Goal: Complete application form

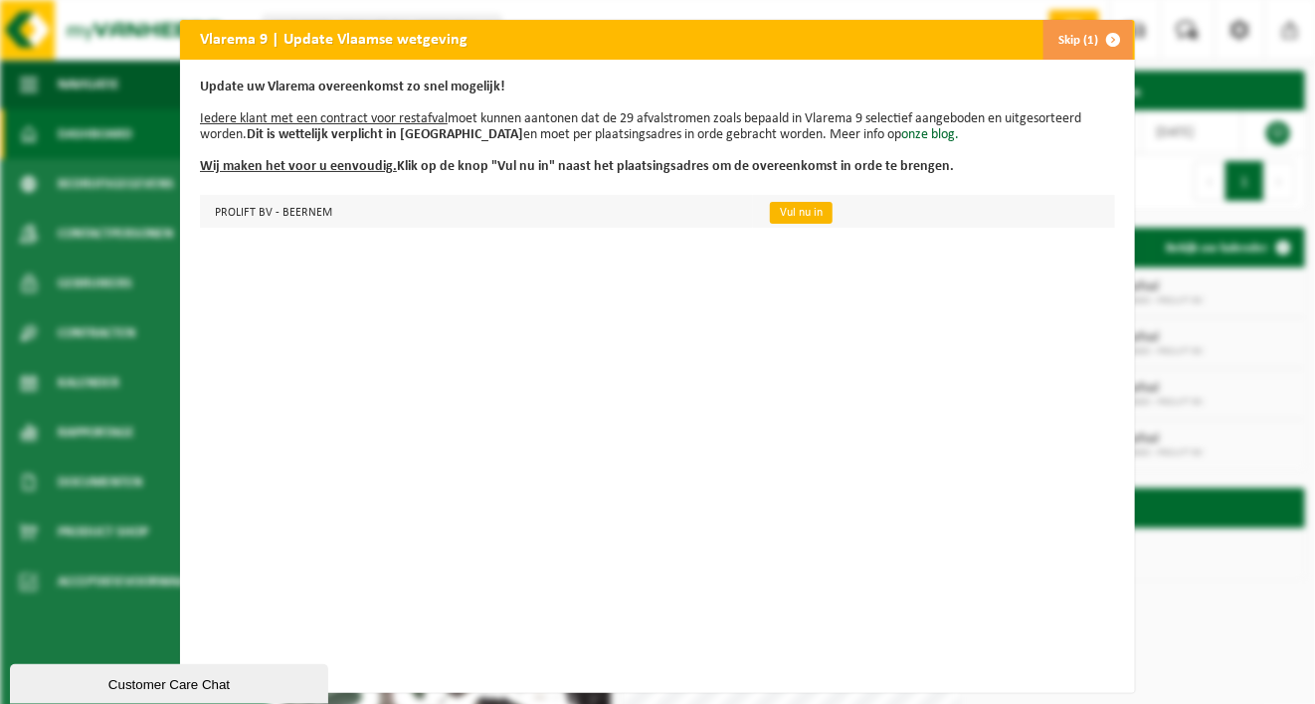
click at [779, 221] on link "Vul nu in" at bounding box center [801, 213] width 63 height 22
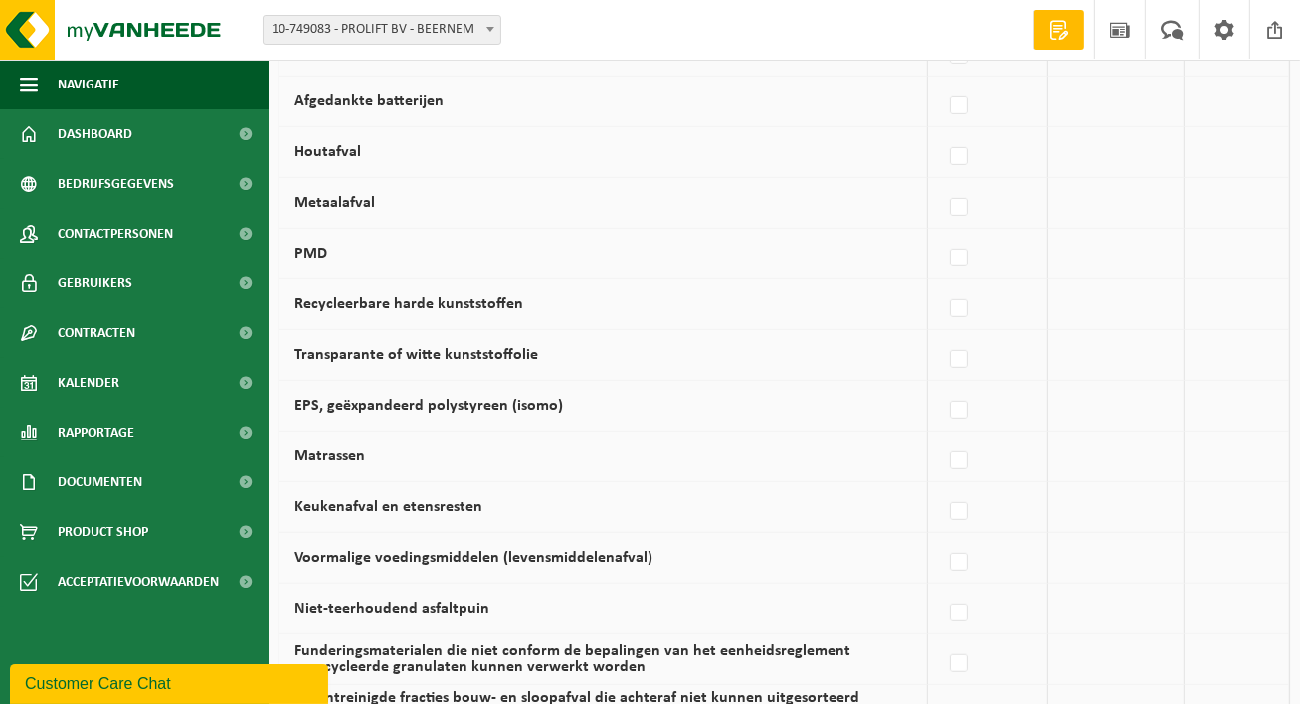
scroll to position [1381, 0]
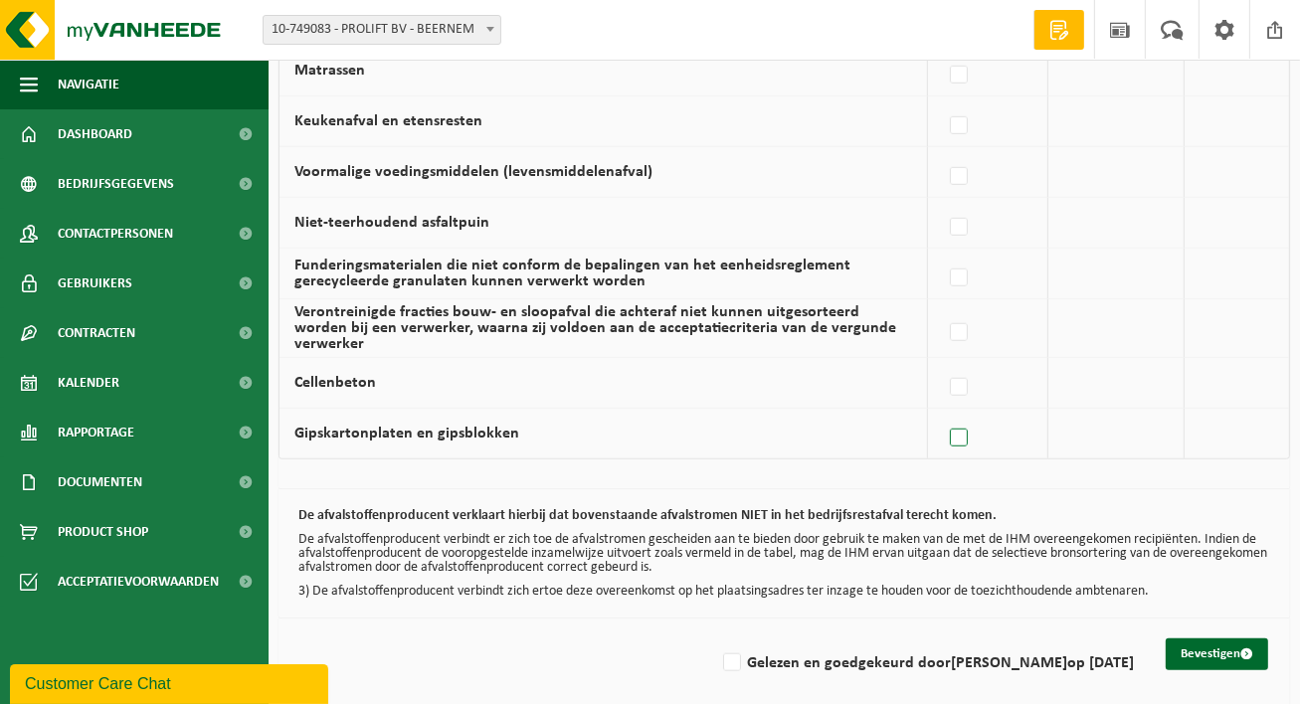
click at [959, 426] on label at bounding box center [960, 439] width 28 height 30
click at [943, 414] on input "Gipskartonplaten en gipsblokken" at bounding box center [942, 413] width 1 height 1
checkbox input "true"
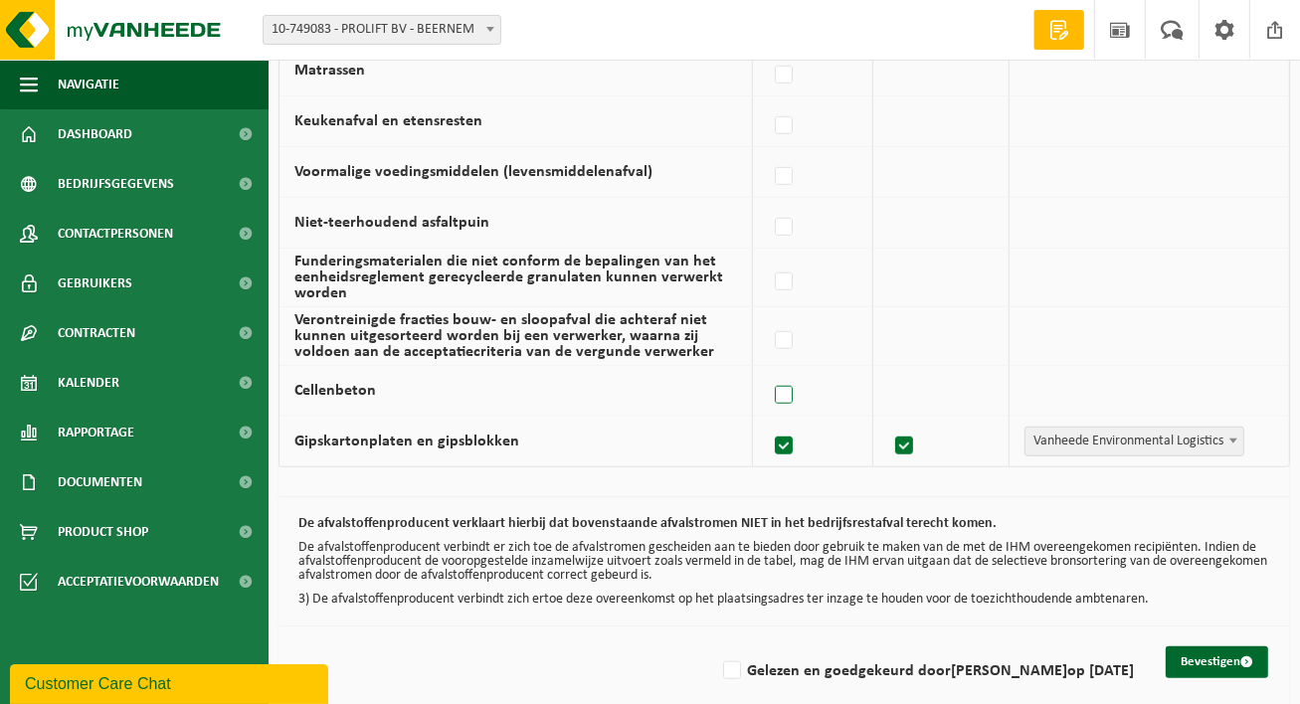
click at [790, 394] on label at bounding box center [785, 396] width 28 height 30
click at [768, 371] on input "Cellenbeton" at bounding box center [767, 370] width 1 height 1
checkbox input "true"
click at [792, 340] on label at bounding box center [785, 341] width 28 height 30
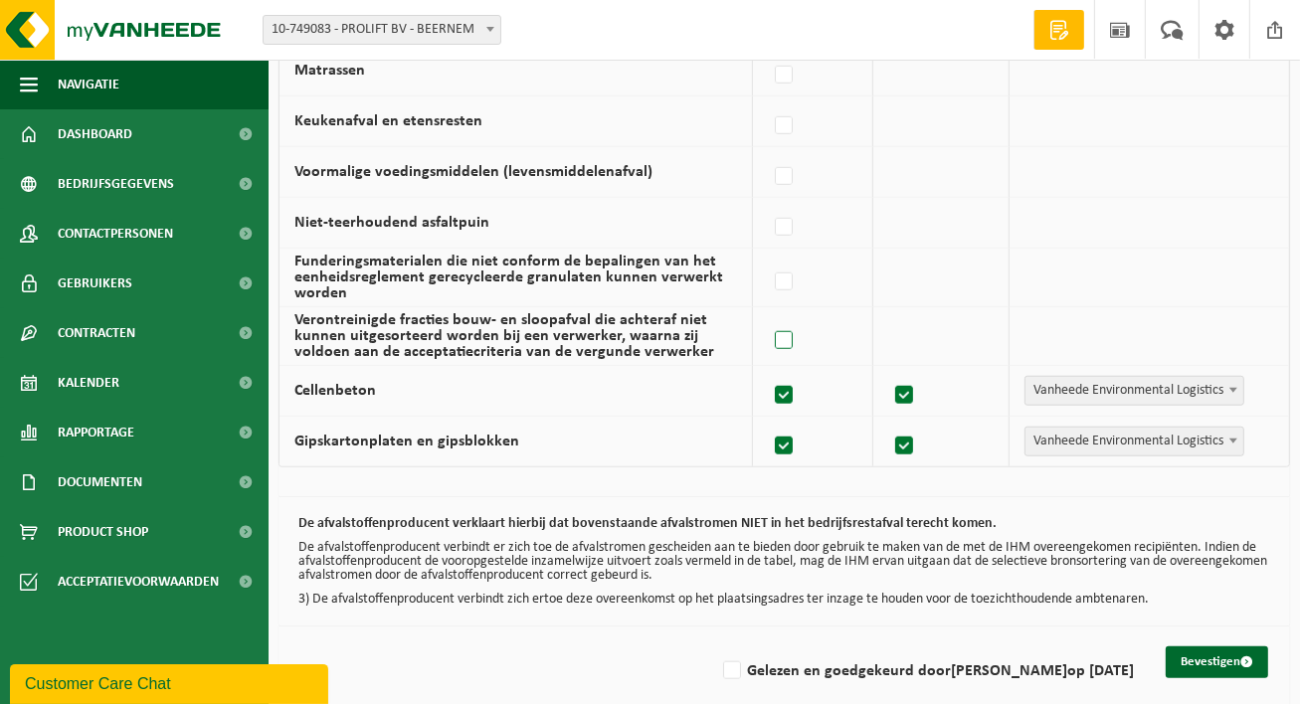
click at [768, 316] on input "Verontreinigde fracties bouw- en sloopafval die achteraf niet kunnen uitgesorte…" at bounding box center [767, 315] width 1 height 1
checkbox input "true"
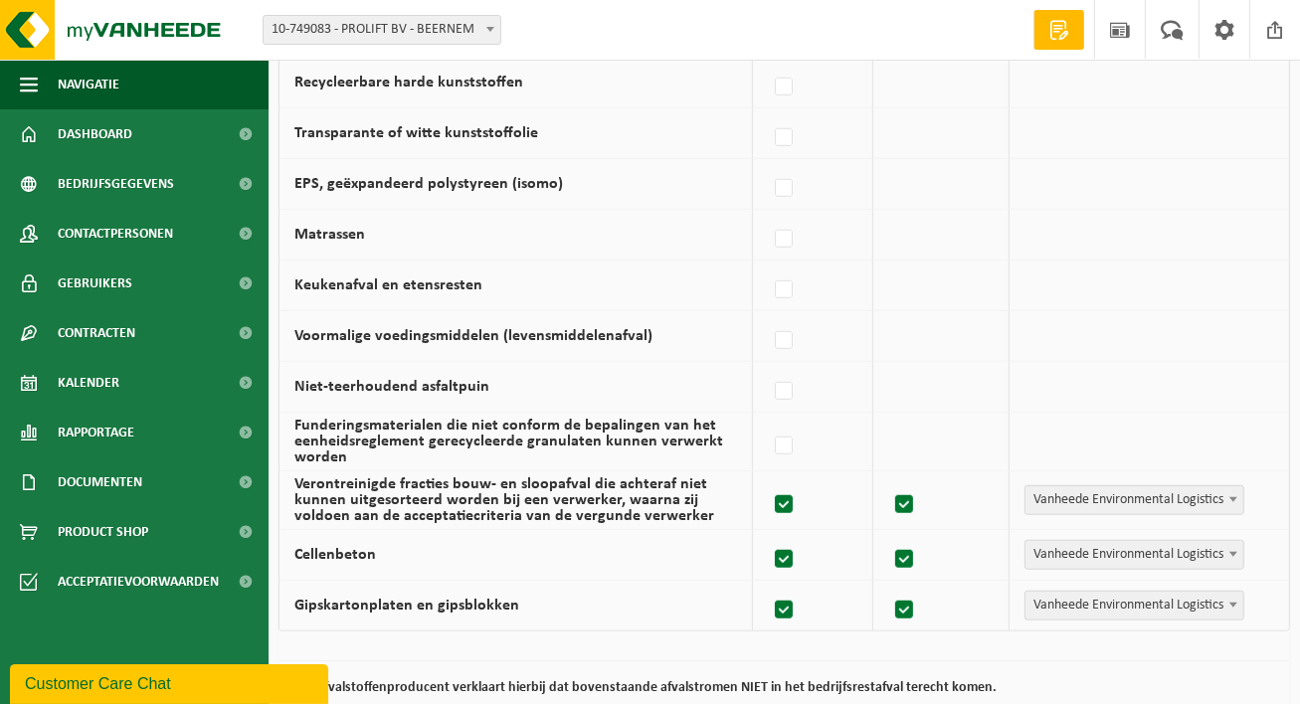
scroll to position [1182, 0]
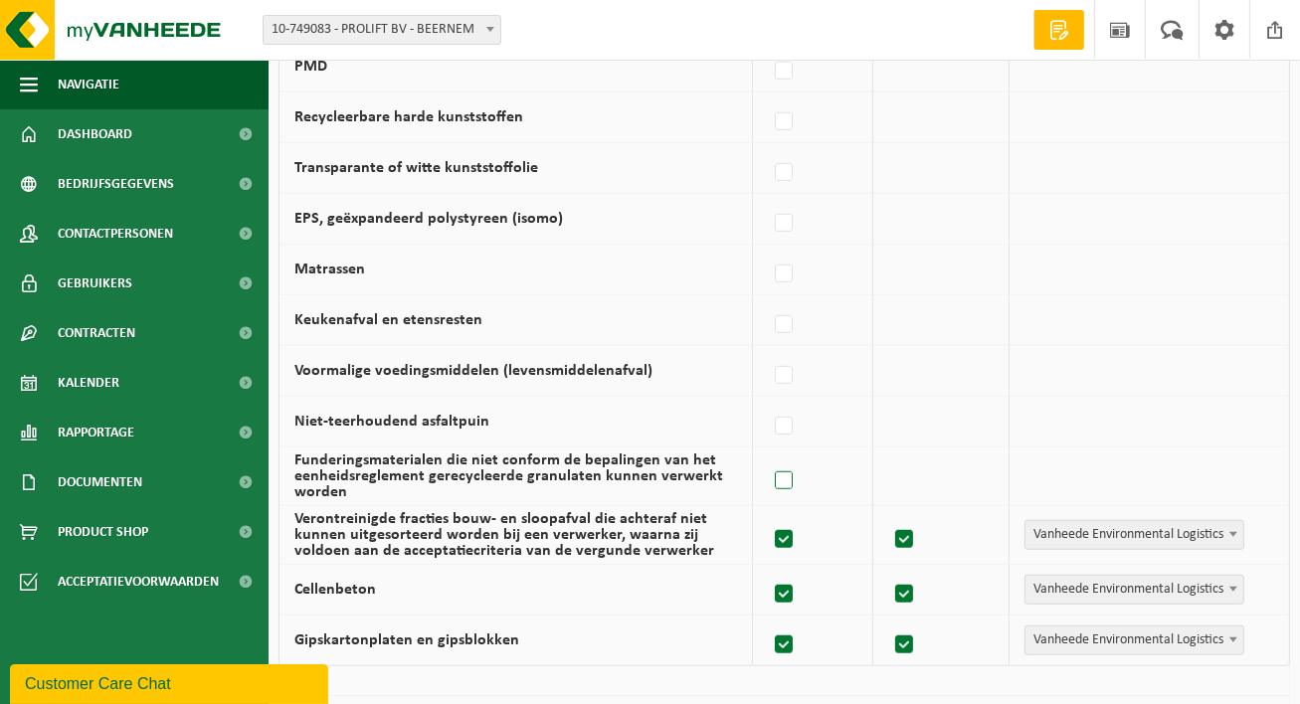
click at [793, 474] on label at bounding box center [785, 482] width 28 height 30
click at [768, 457] on input "Funderingsmaterialen die niet conform de bepalingen van het eenheidsreglement g…" at bounding box center [767, 456] width 1 height 1
checkbox input "true"
click at [789, 421] on label at bounding box center [785, 427] width 28 height 30
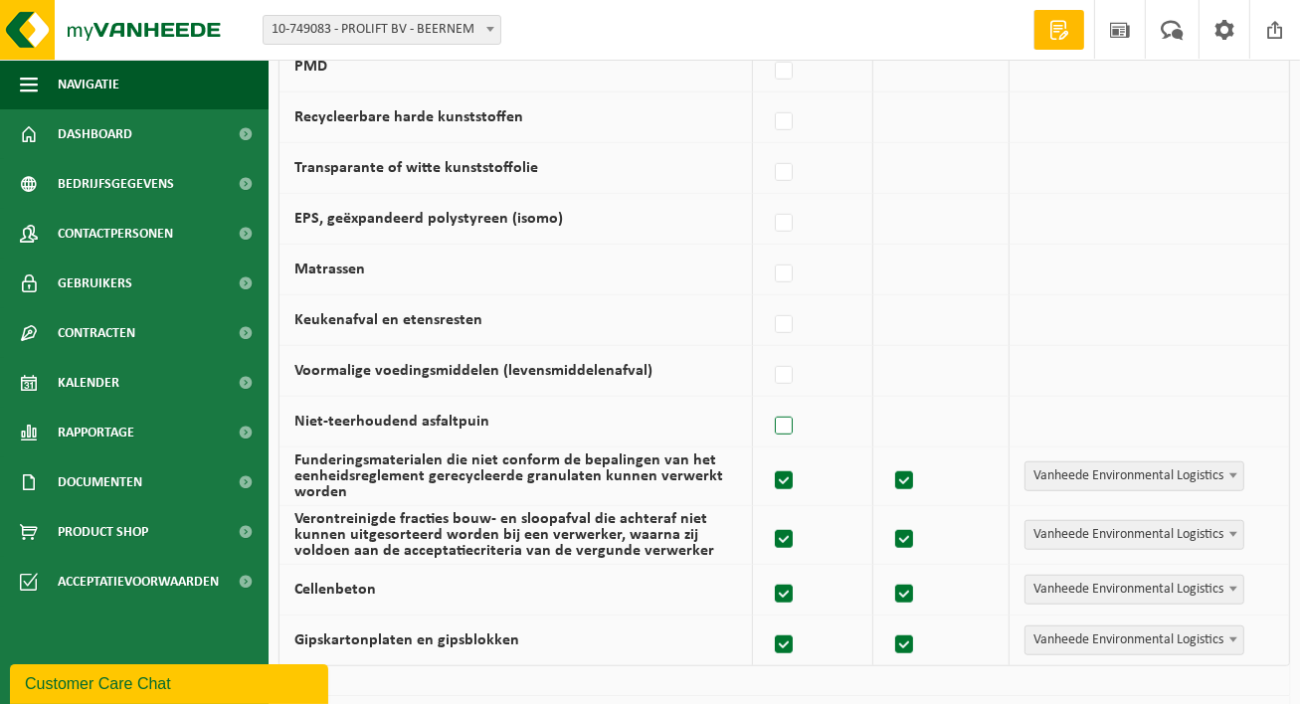
click at [768, 402] on input "Niet-teerhoudend asfaltpuin" at bounding box center [767, 401] width 1 height 1
checkbox input "true"
click at [795, 370] on label at bounding box center [785, 376] width 28 height 30
click at [768, 351] on input "Voormalige voedingsmiddelen (levensmiddelenafval)" at bounding box center [767, 350] width 1 height 1
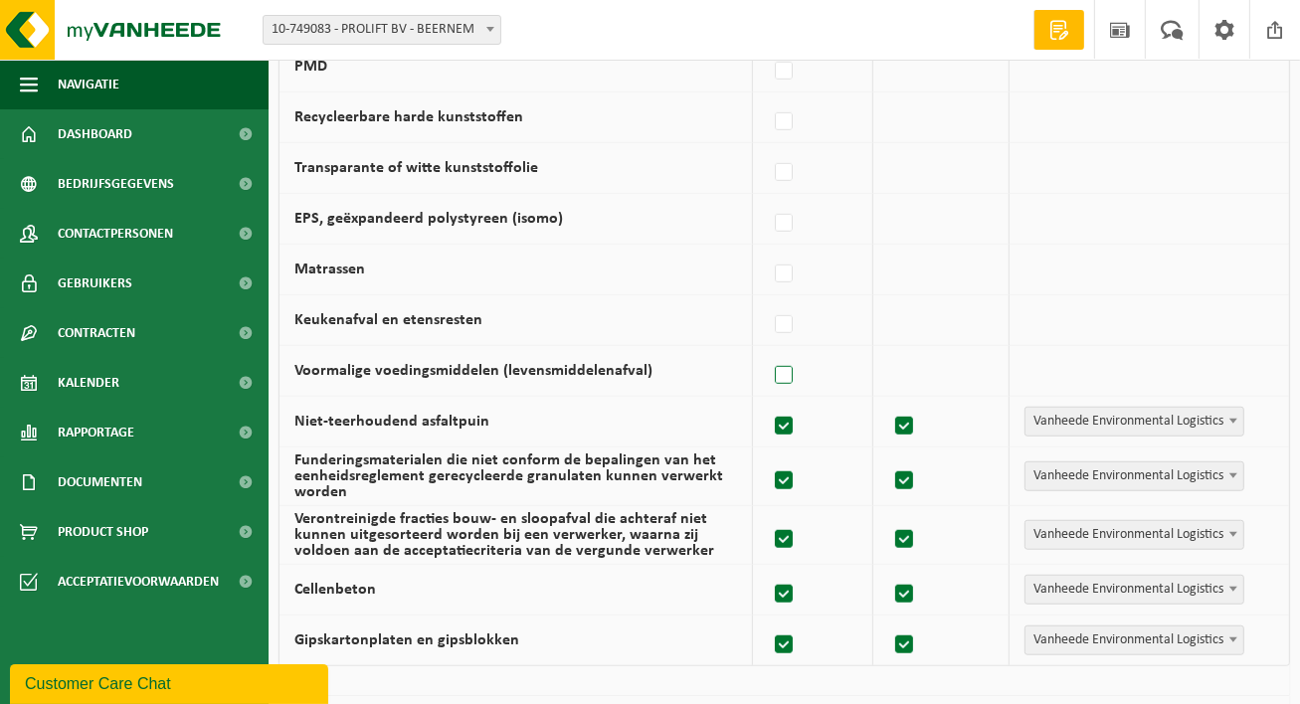
checkbox input "true"
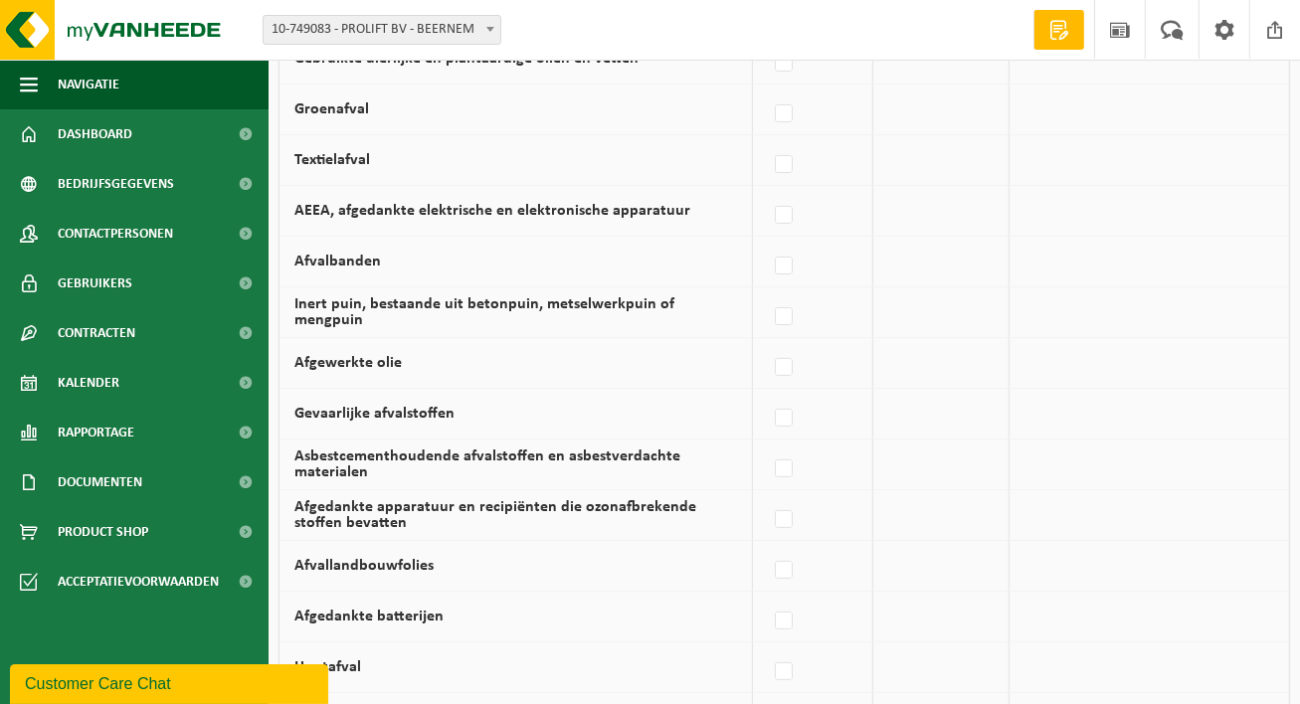
scroll to position [187, 0]
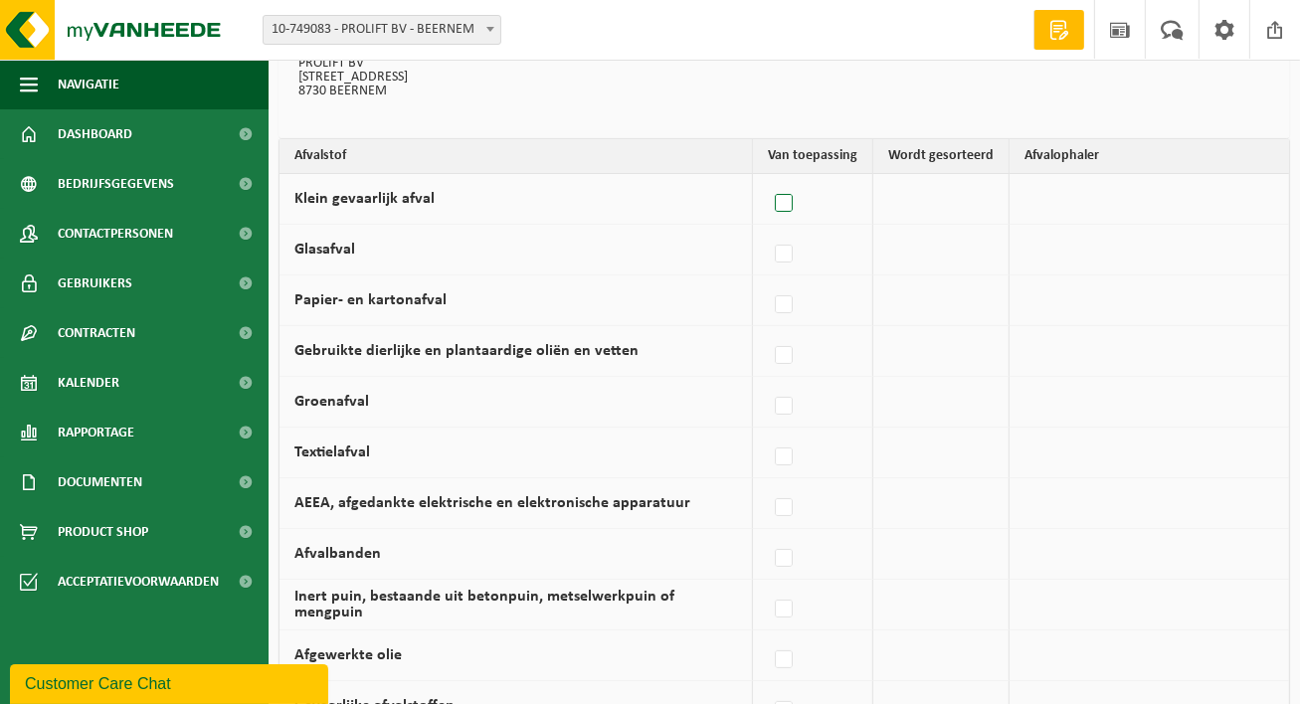
click at [786, 201] on label at bounding box center [785, 204] width 28 height 30
click at [768, 179] on input "Klein gevaarlijk afval" at bounding box center [767, 178] width 1 height 1
checkbox input "true"
click at [778, 255] on label at bounding box center [785, 255] width 28 height 30
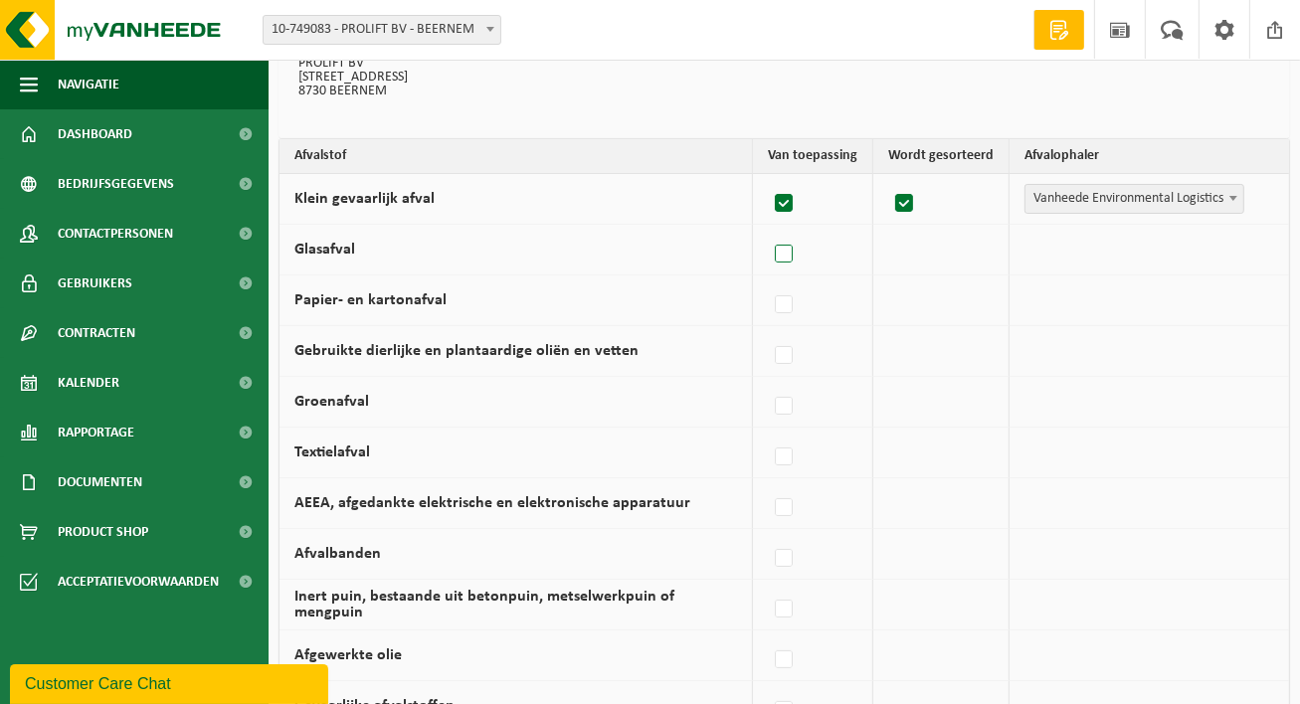
click at [768, 230] on input "Glasafval" at bounding box center [767, 229] width 1 height 1
checkbox input "true"
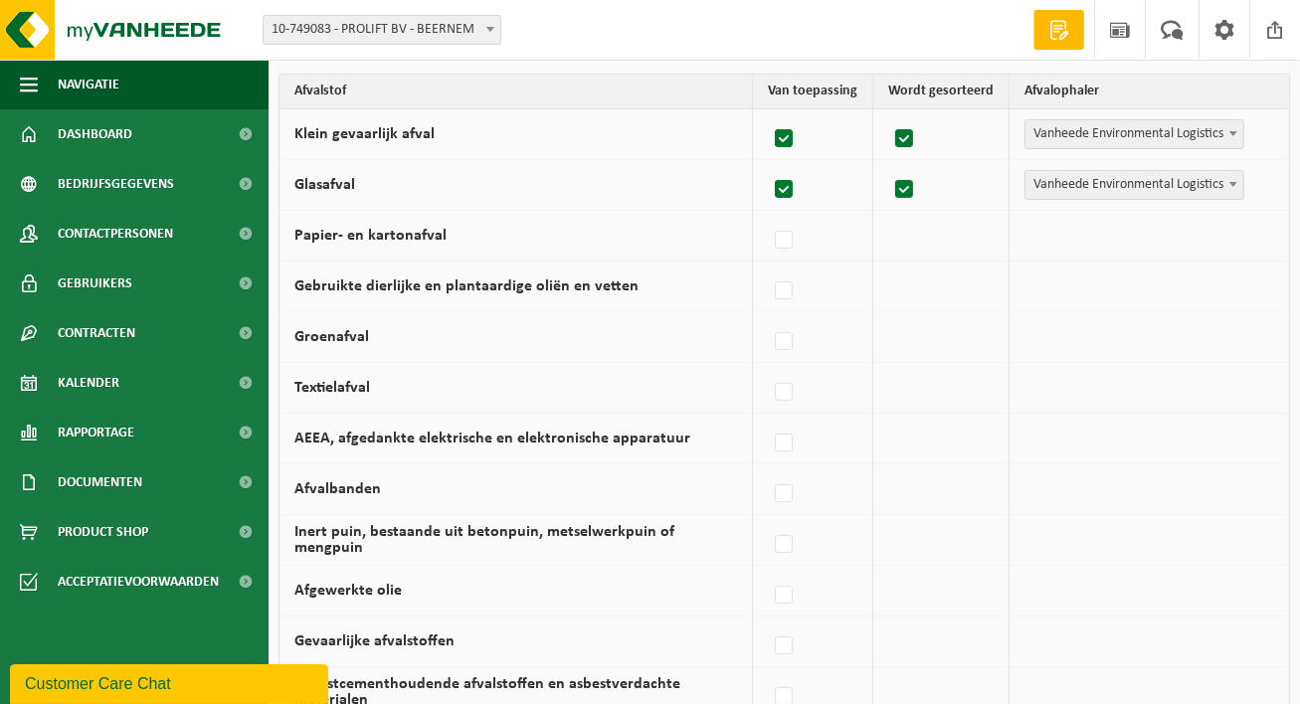
scroll to position [287, 0]
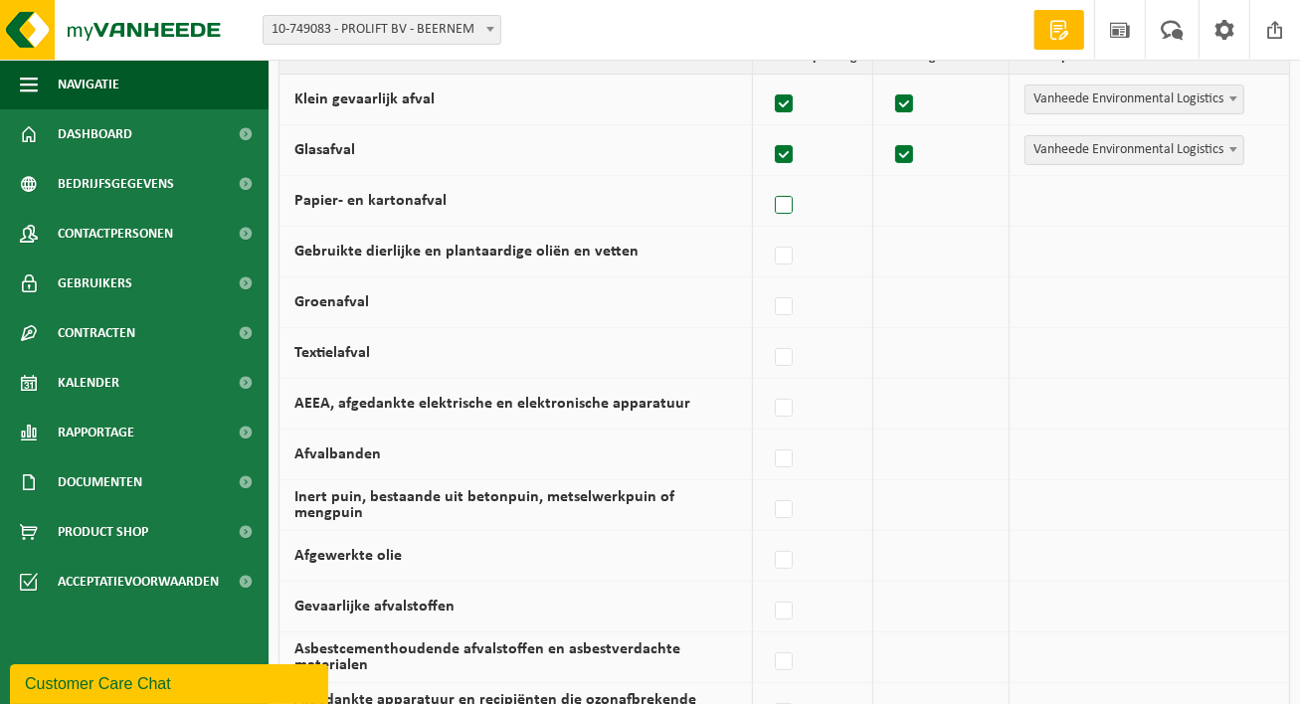
click at [792, 203] on label at bounding box center [785, 206] width 28 height 30
click at [768, 181] on input "Papier- en kartonafval" at bounding box center [767, 180] width 1 height 1
checkbox input "true"
drag, startPoint x: 788, startPoint y: 246, endPoint x: 778, endPoint y: 294, distance: 48.8
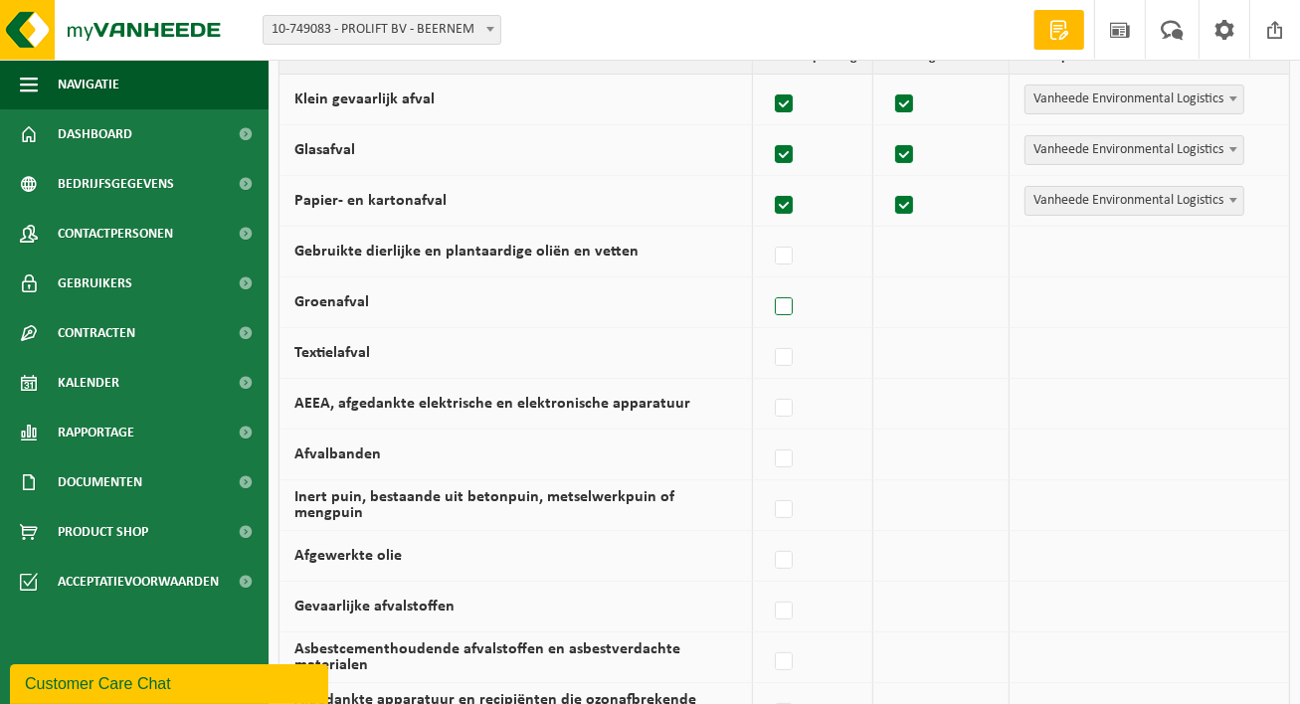
click at [778, 294] on label at bounding box center [785, 308] width 28 height 30
click at [768, 283] on input "Groenafval" at bounding box center [767, 282] width 1 height 1
checkbox input "true"
click at [789, 254] on label at bounding box center [785, 257] width 28 height 30
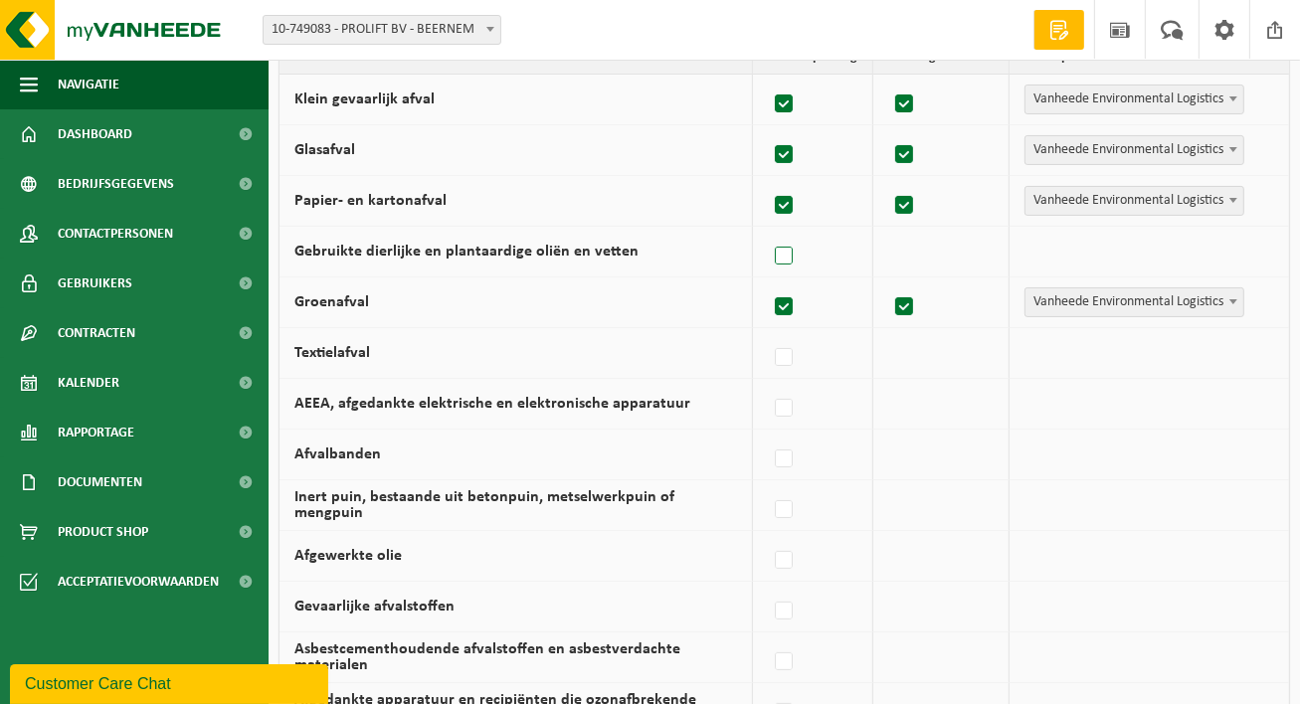
click at [768, 232] on input "Gebruikte dierlijke en plantaardige oliën en vetten" at bounding box center [767, 231] width 1 height 1
checkbox input "true"
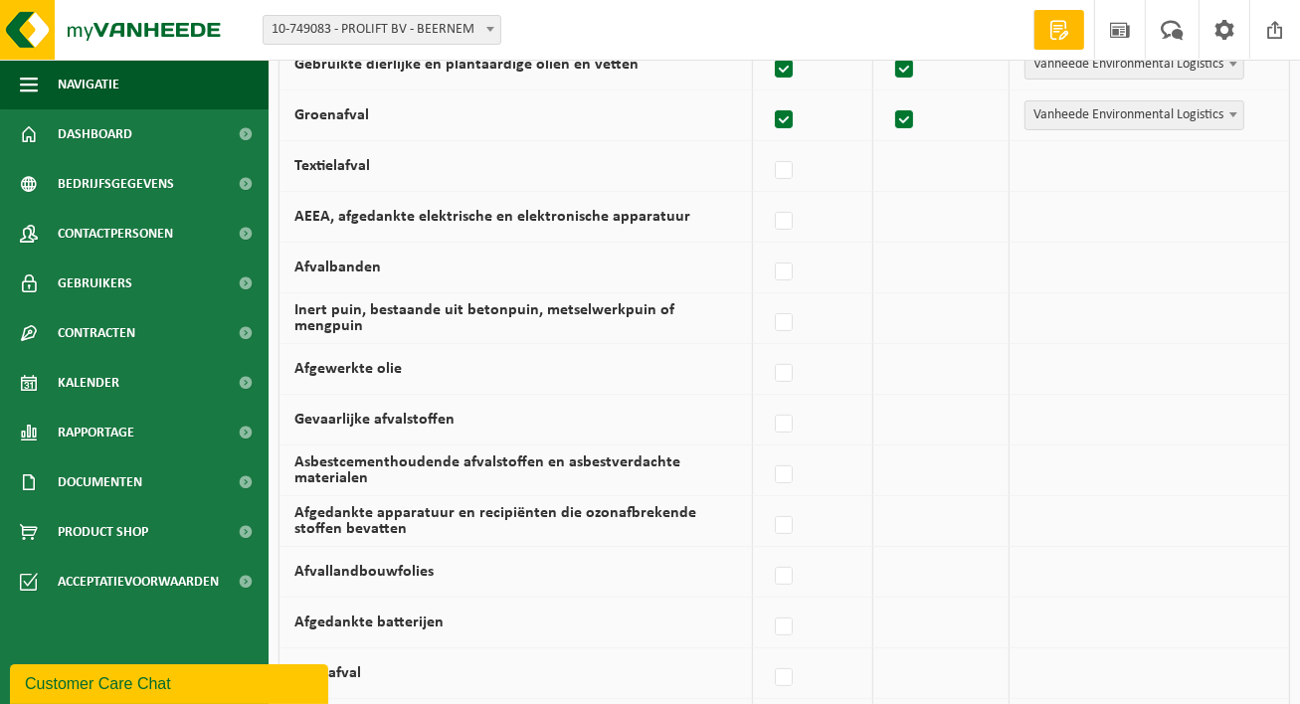
scroll to position [486, 0]
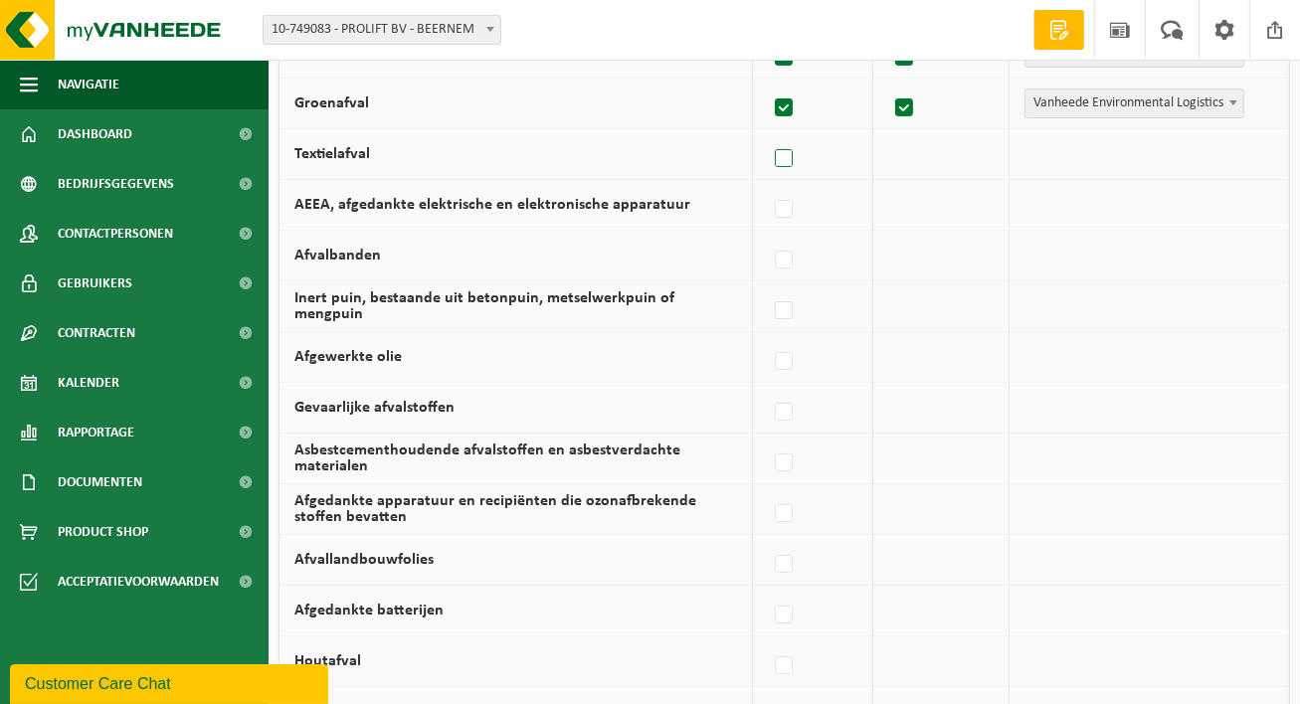
click at [782, 161] on label at bounding box center [785, 159] width 28 height 30
click at [768, 134] on input "Textielafval" at bounding box center [767, 133] width 1 height 1
checkbox input "true"
drag, startPoint x: 796, startPoint y: 210, endPoint x: 799, endPoint y: 250, distance: 39.9
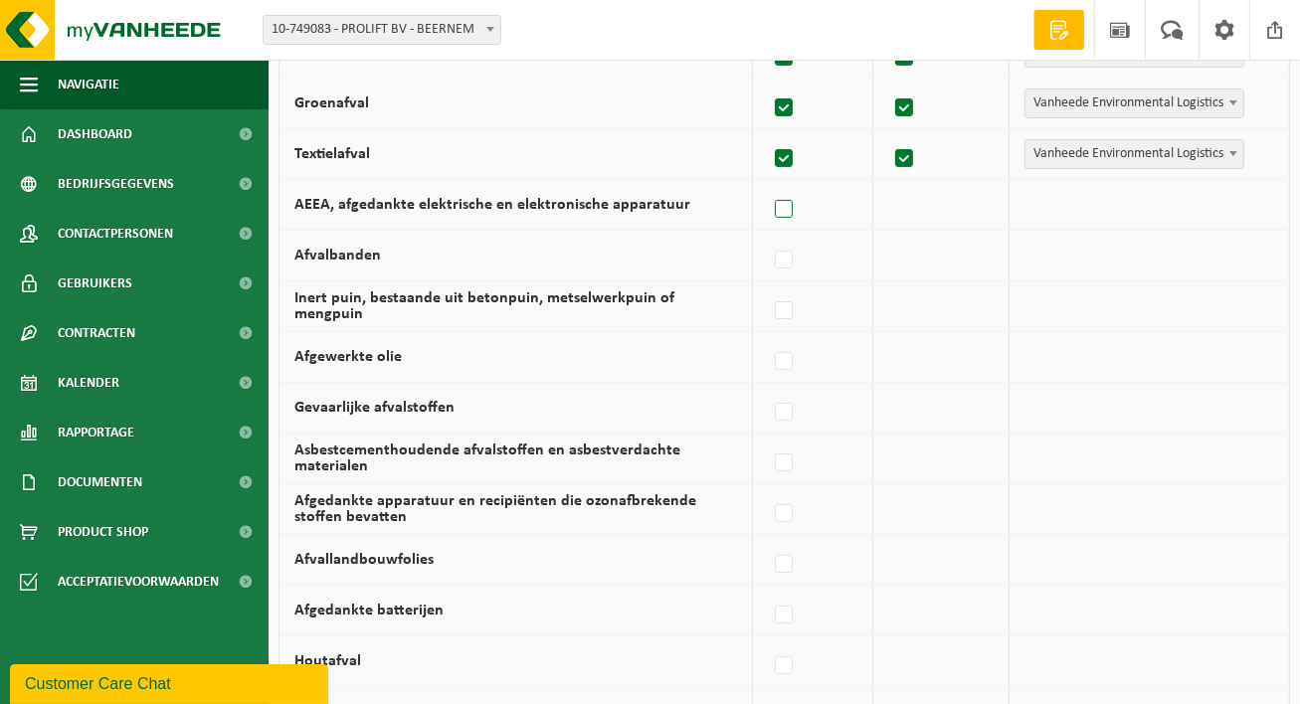
click at [796, 211] on label at bounding box center [785, 210] width 28 height 30
click at [768, 185] on input "AEEA, afgedankte elektrische en elektronische apparatuur" at bounding box center [767, 184] width 1 height 1
checkbox input "true"
click at [783, 263] on label at bounding box center [785, 261] width 28 height 30
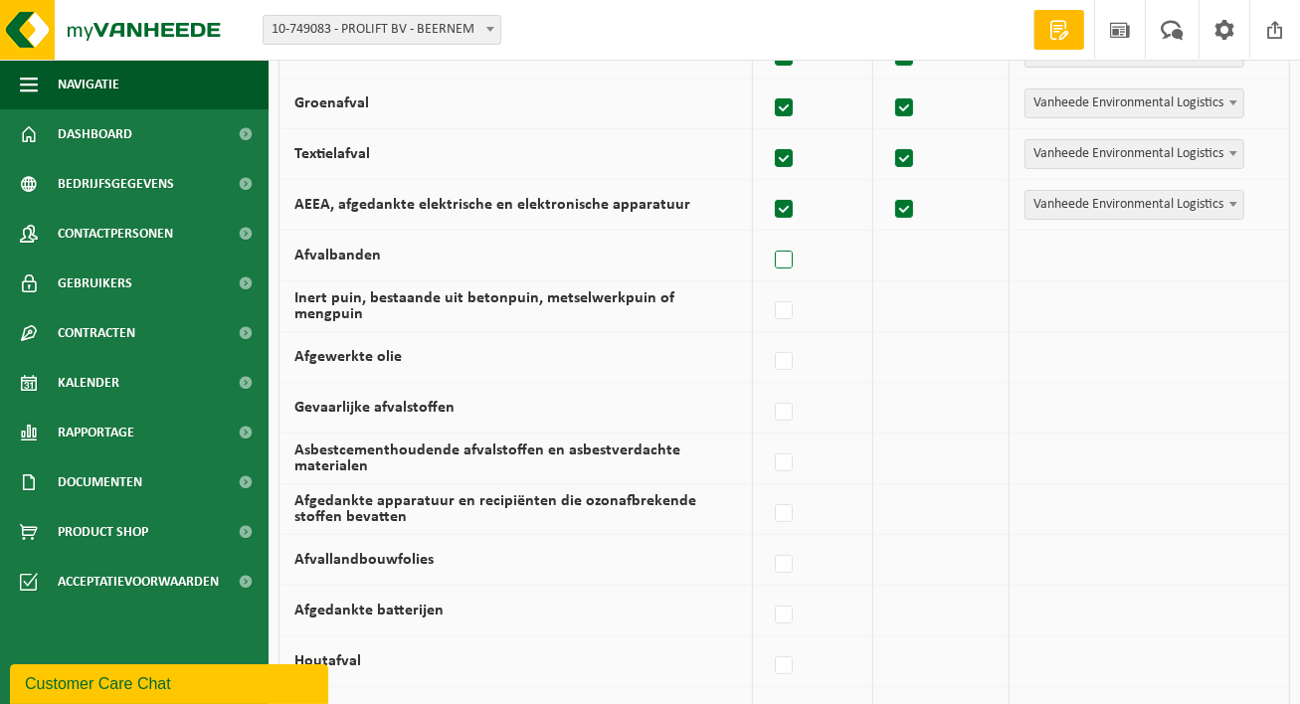
click at [768, 236] on input "Afvalbanden" at bounding box center [767, 235] width 1 height 1
checkbox input "true"
click at [786, 303] on label at bounding box center [785, 312] width 28 height 30
click at [768, 287] on input "Inert puin, bestaande uit betonpuin, metselwerkpuin of mengpuin" at bounding box center [767, 286] width 1 height 1
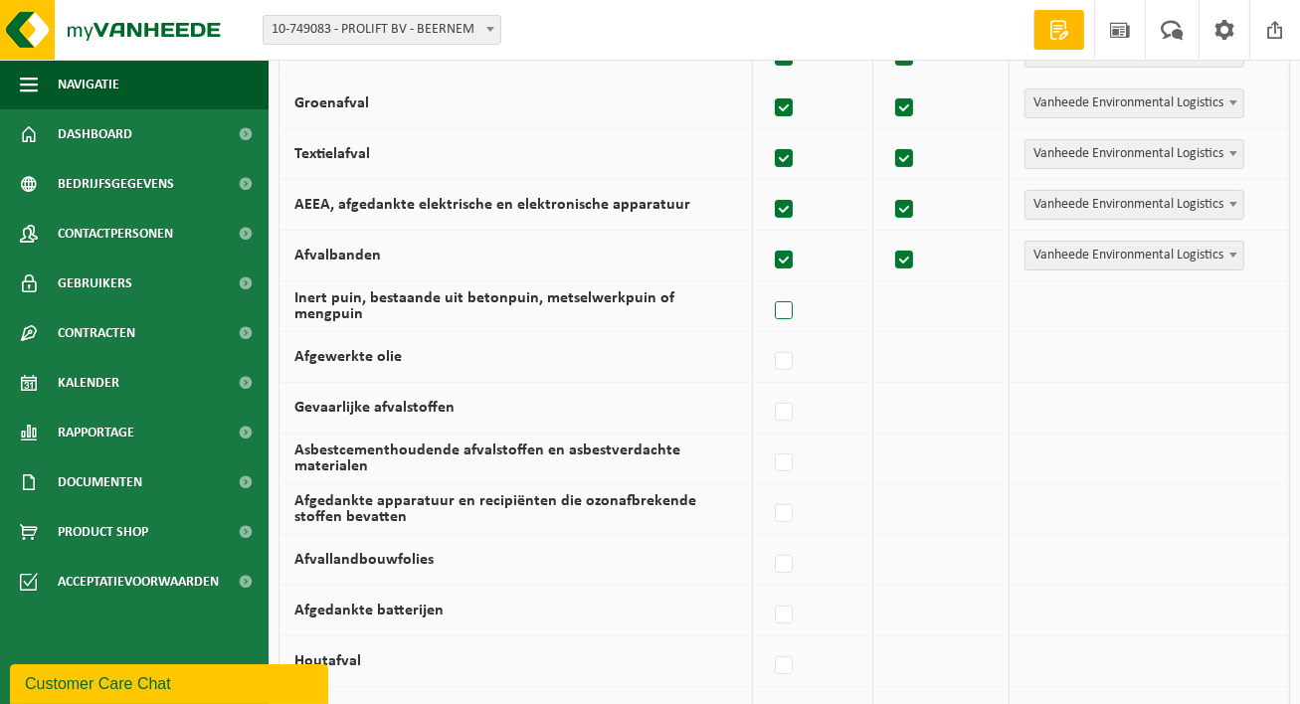
checkbox input "true"
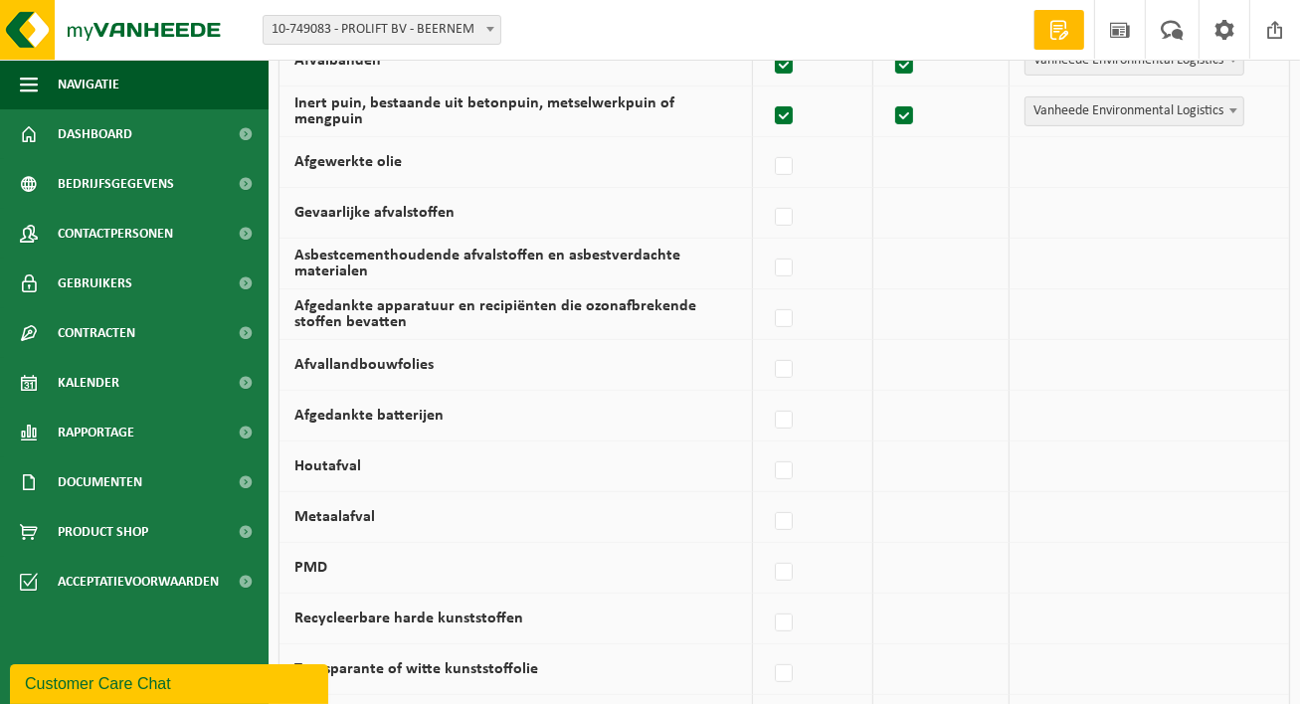
scroll to position [685, 0]
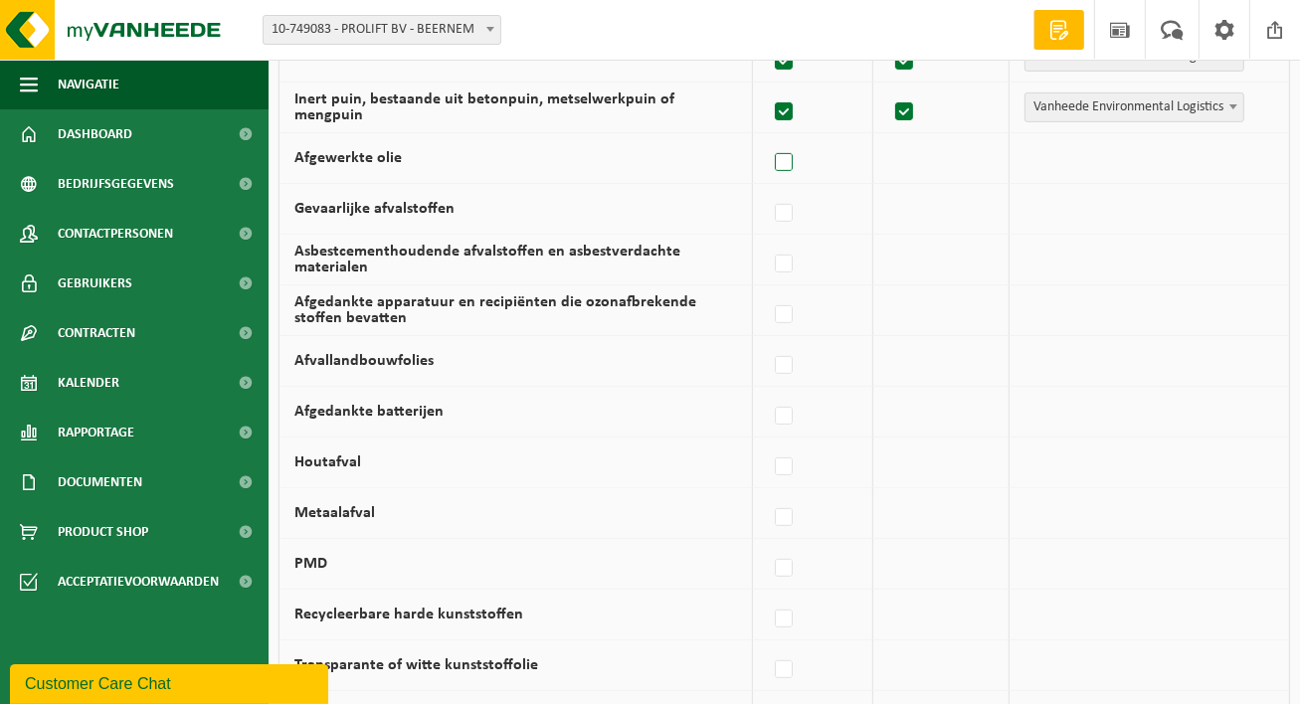
click at [785, 162] on label at bounding box center [785, 163] width 28 height 30
click at [768, 138] on input "Afgewerkte olie" at bounding box center [767, 137] width 1 height 1
checkbox input "true"
click at [789, 206] on label at bounding box center [785, 214] width 28 height 30
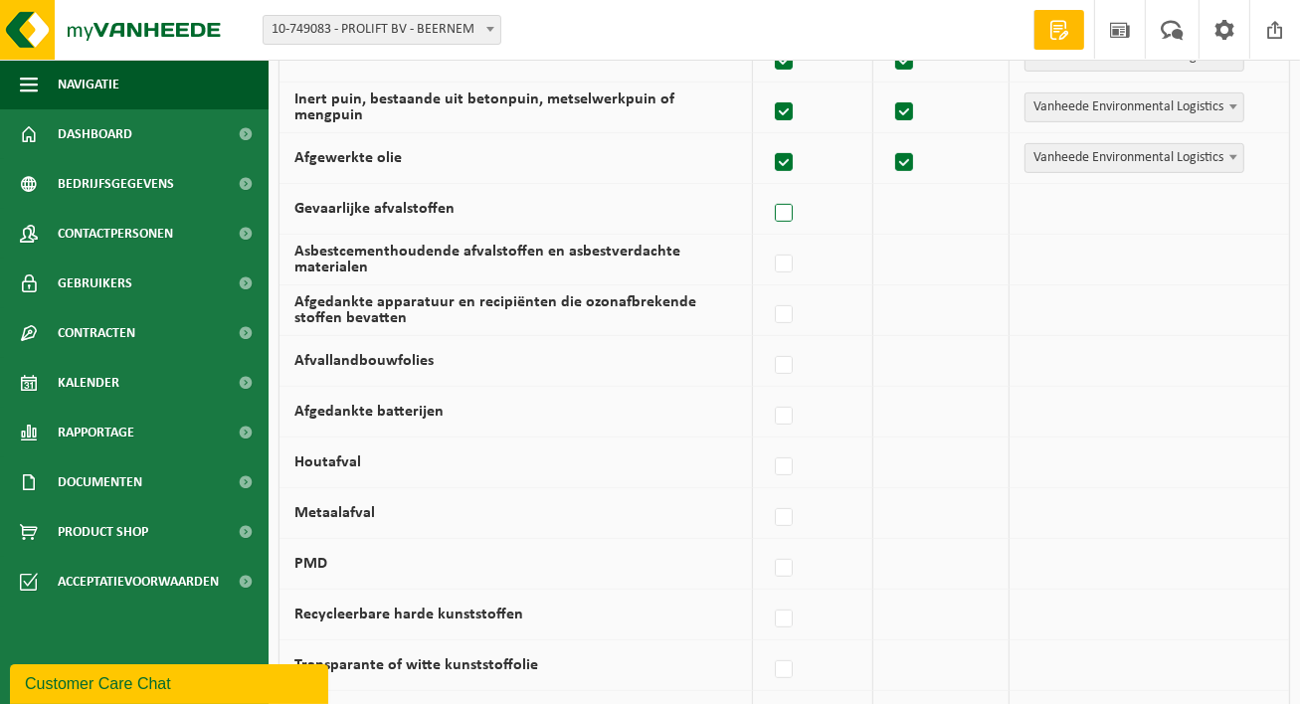
click at [768, 189] on input "Gevaarlijke afvalstoffen" at bounding box center [767, 188] width 1 height 1
checkbox input "true"
click at [796, 258] on label at bounding box center [785, 265] width 28 height 30
click at [768, 240] on input "Asbestcementhoudende afvalstoffen en asbestverdachte materialen" at bounding box center [767, 239] width 1 height 1
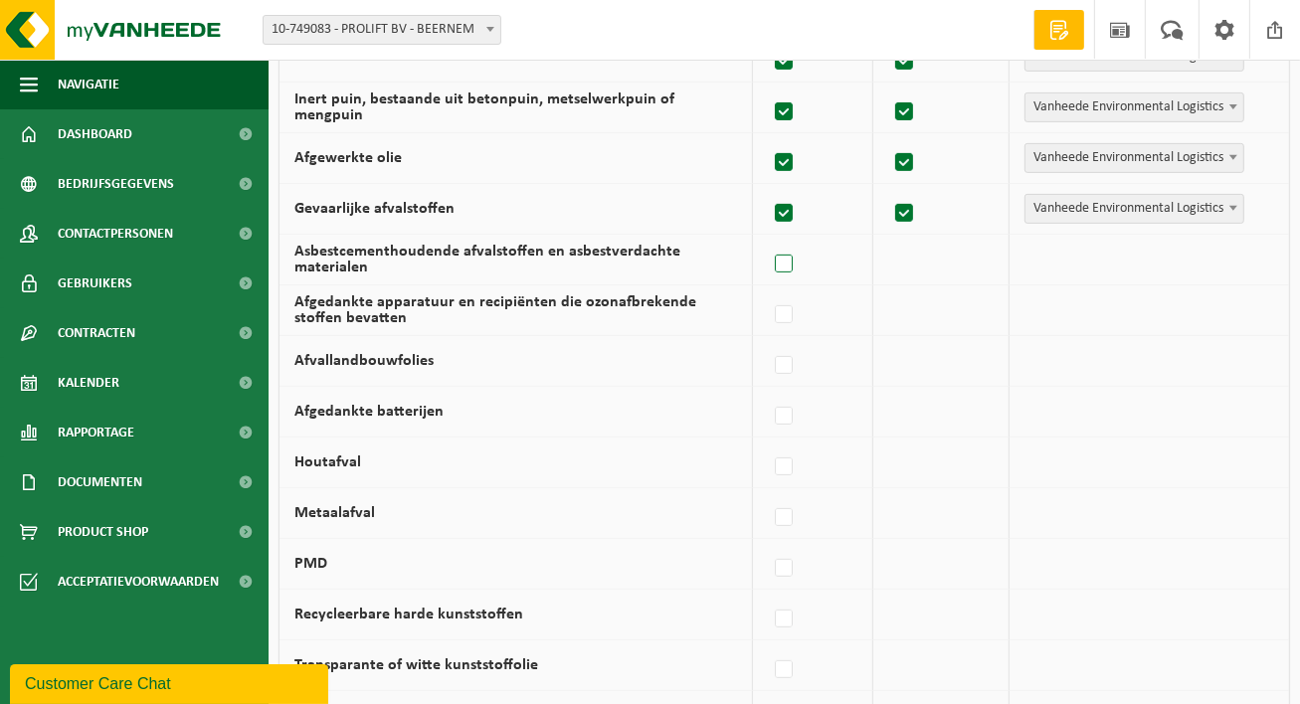
checkbox input "true"
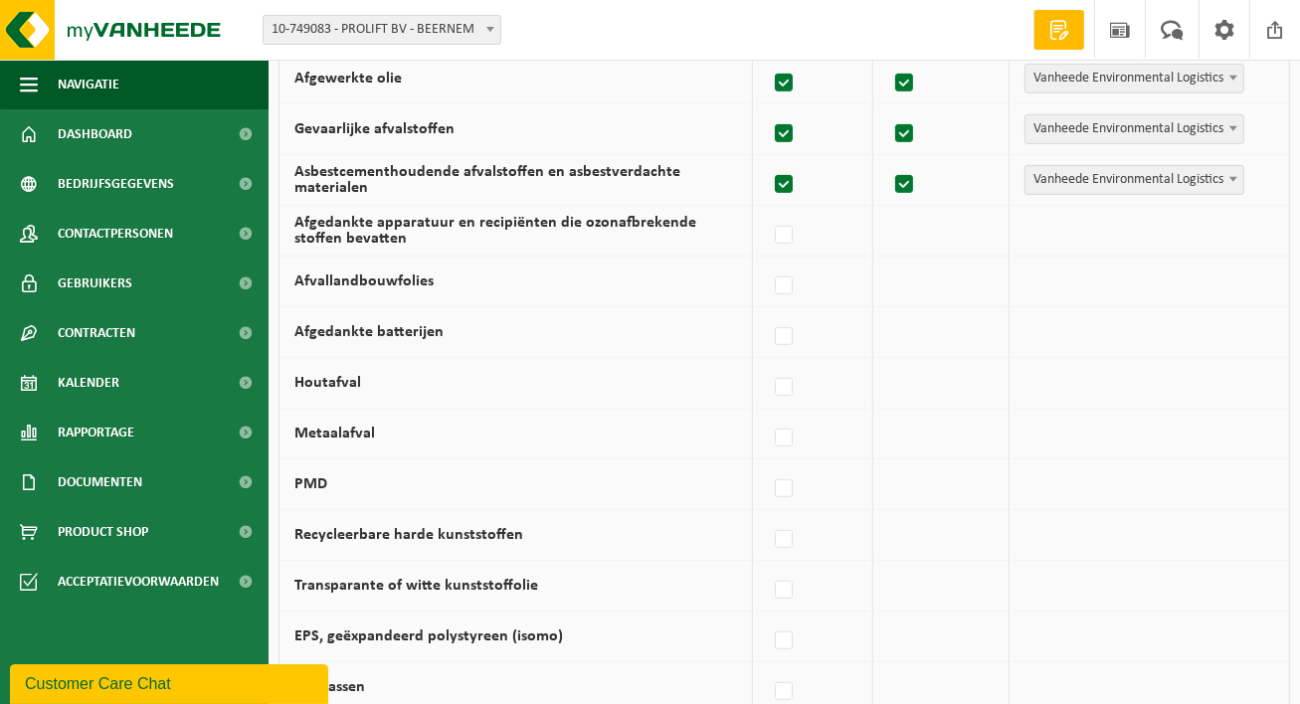
scroll to position [884, 0]
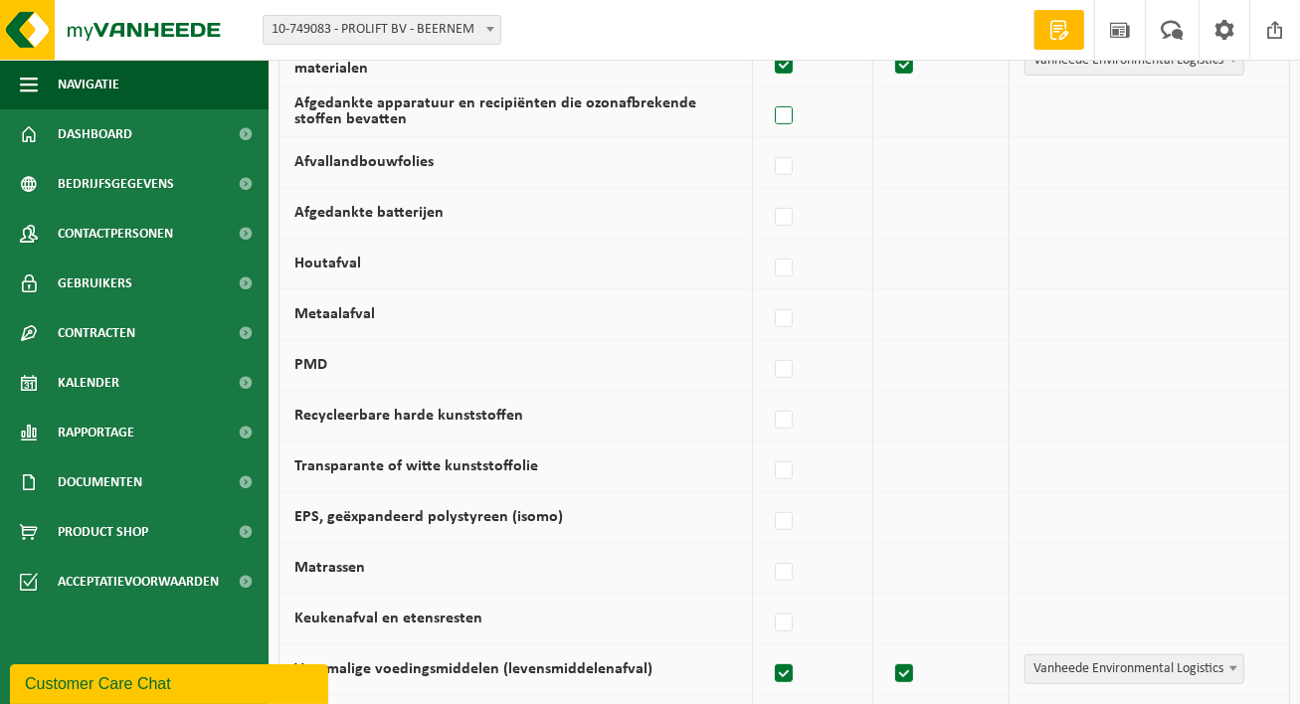
click at [784, 112] on label at bounding box center [785, 116] width 28 height 30
click at [768, 92] on input "Afgedankte apparatuur en recipiënten die ozonafbrekende stoffen bevatten" at bounding box center [767, 91] width 1 height 1
checkbox input "true"
click at [782, 162] on label at bounding box center [785, 167] width 28 height 30
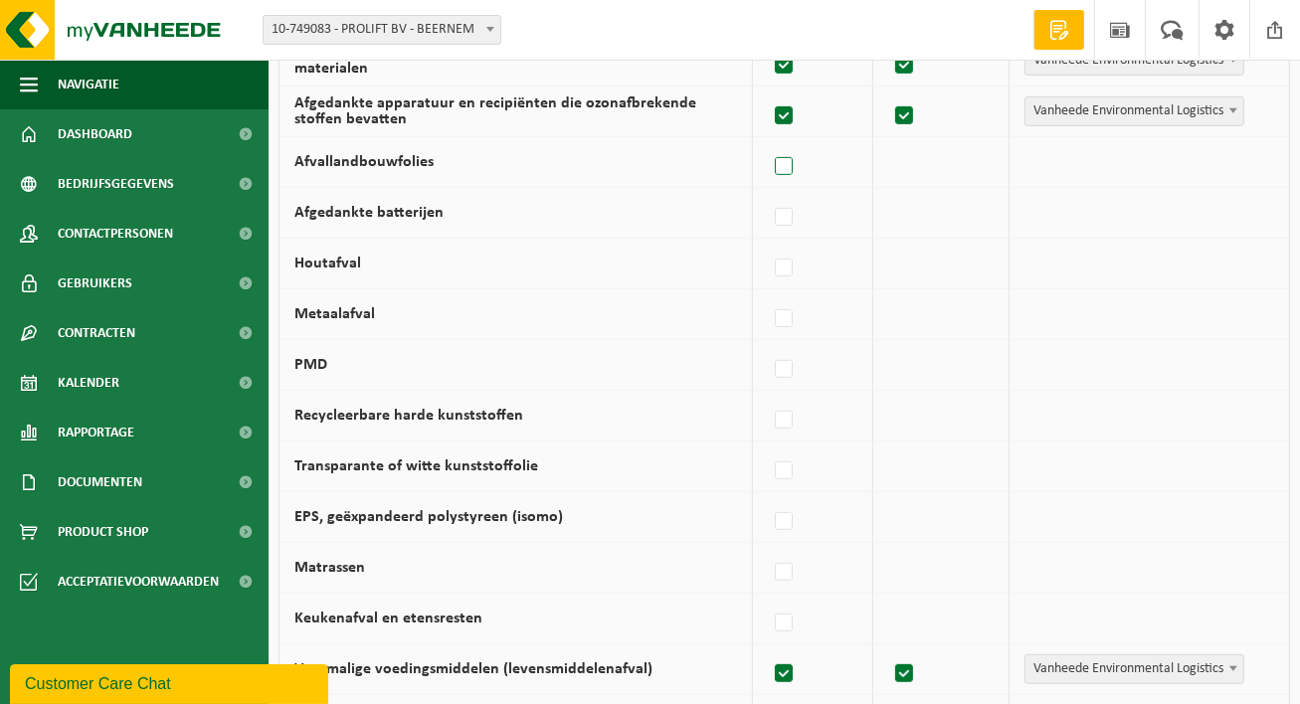
click at [768, 142] on input "Afvallandbouwfolies" at bounding box center [767, 141] width 1 height 1
checkbox input "true"
click at [796, 211] on label at bounding box center [785, 218] width 28 height 30
click at [768, 193] on input "Afgedankte batterijen" at bounding box center [767, 192] width 1 height 1
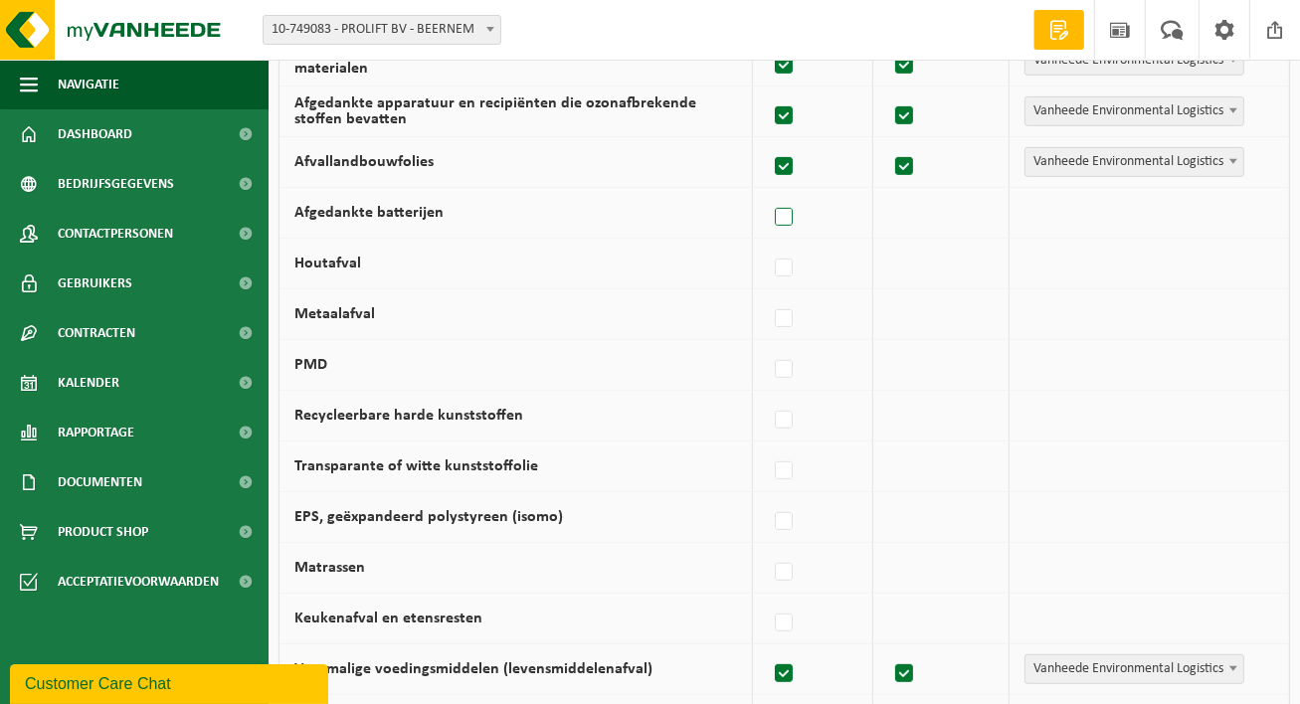
checkbox input "true"
click at [794, 258] on label at bounding box center [785, 269] width 28 height 30
click at [768, 244] on input "Houtafval" at bounding box center [767, 243] width 1 height 1
checkbox input "true"
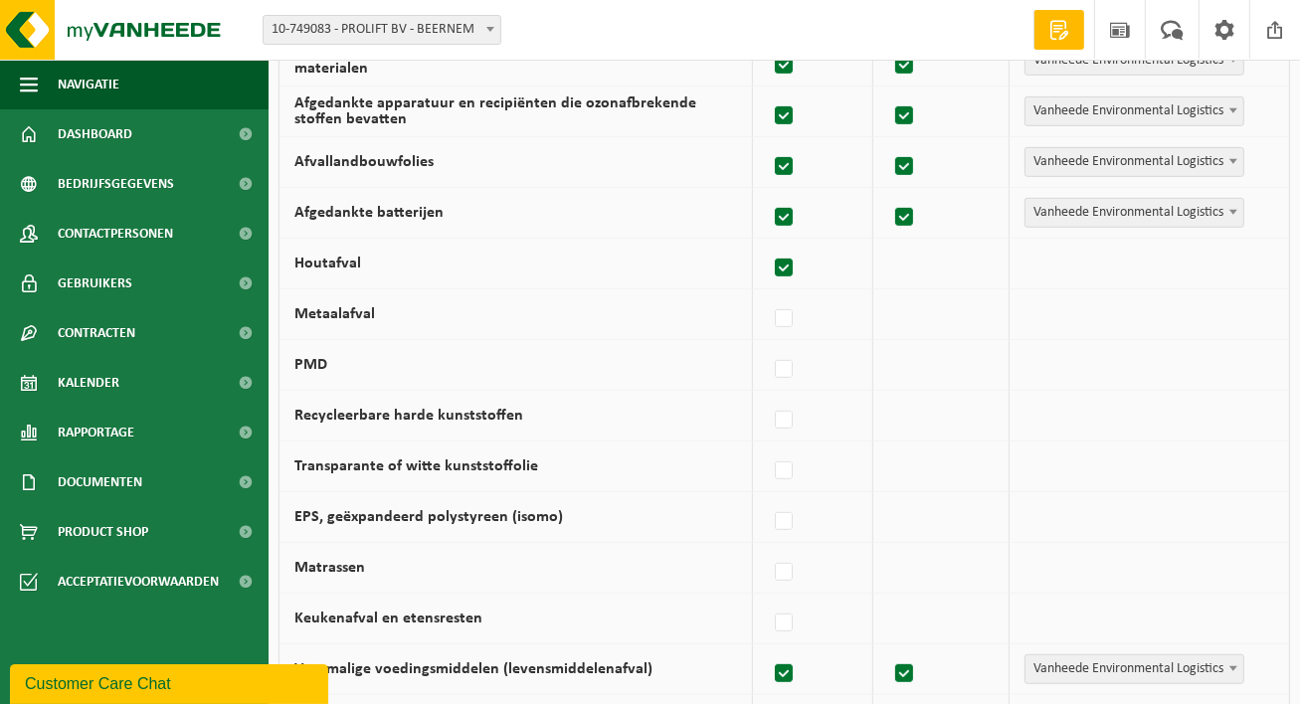
checkbox input "true"
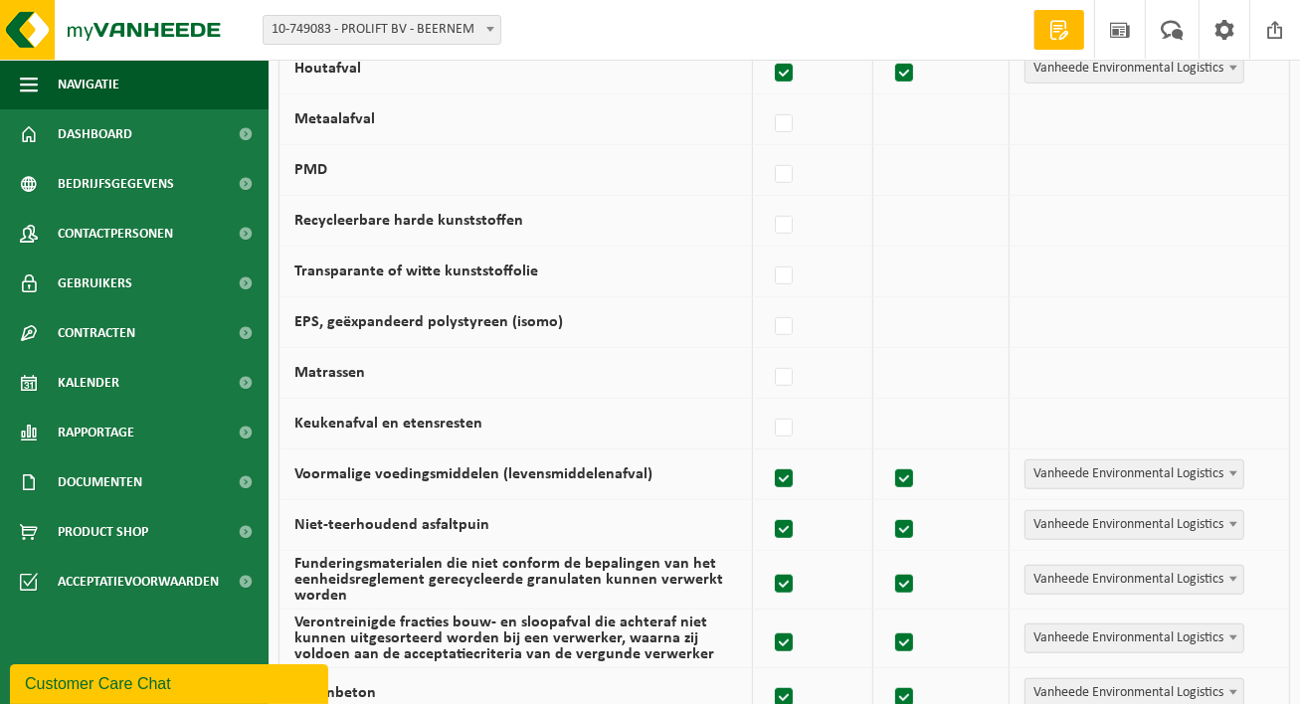
scroll to position [1083, 0]
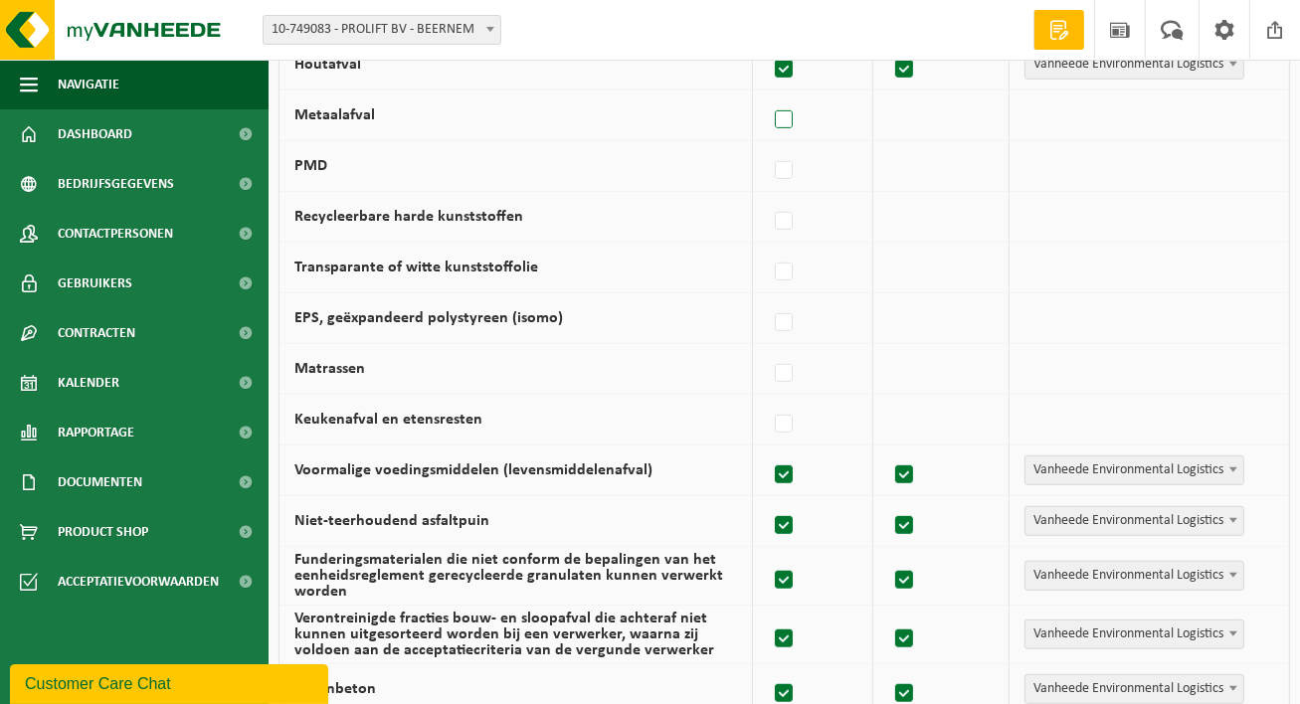
click at [783, 114] on label at bounding box center [785, 120] width 28 height 30
click at [768, 96] on input "Metaalafval" at bounding box center [767, 95] width 1 height 1
checkbox input "true"
click at [786, 166] on label at bounding box center [785, 171] width 28 height 30
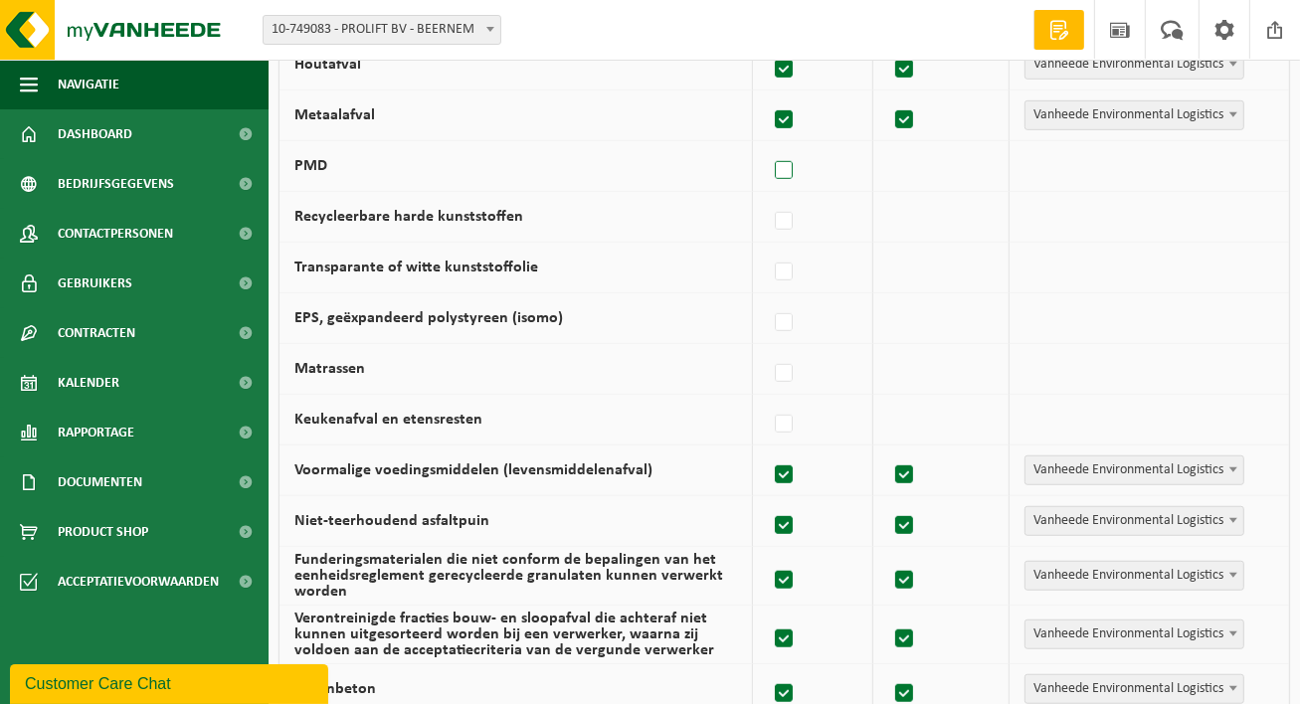
click at [768, 146] on input "PMD" at bounding box center [767, 145] width 1 height 1
checkbox input "true"
click at [785, 214] on label at bounding box center [785, 222] width 28 height 30
click at [768, 197] on input "Recycleerbare harde kunststoffen" at bounding box center [767, 196] width 1 height 1
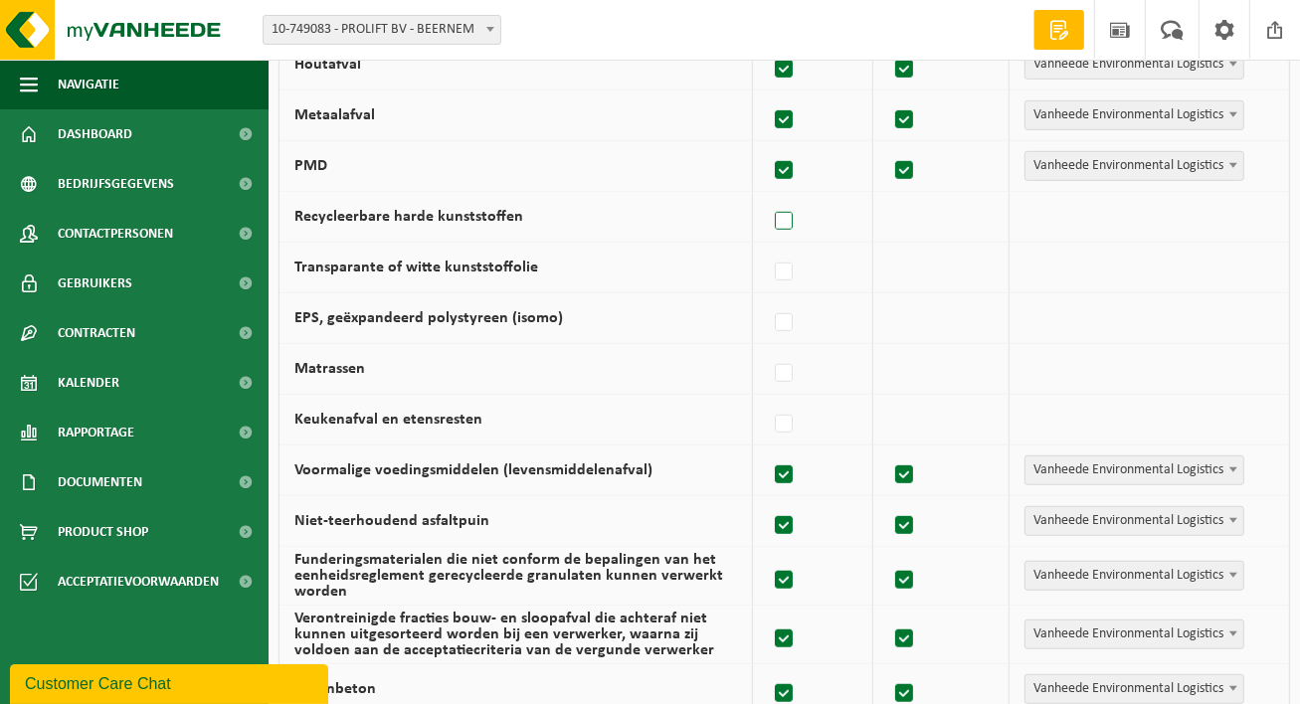
checkbox input "true"
click at [776, 262] on label at bounding box center [785, 273] width 28 height 30
click at [768, 248] on input "Transparante of witte kunststoffolie" at bounding box center [767, 247] width 1 height 1
checkbox input "true"
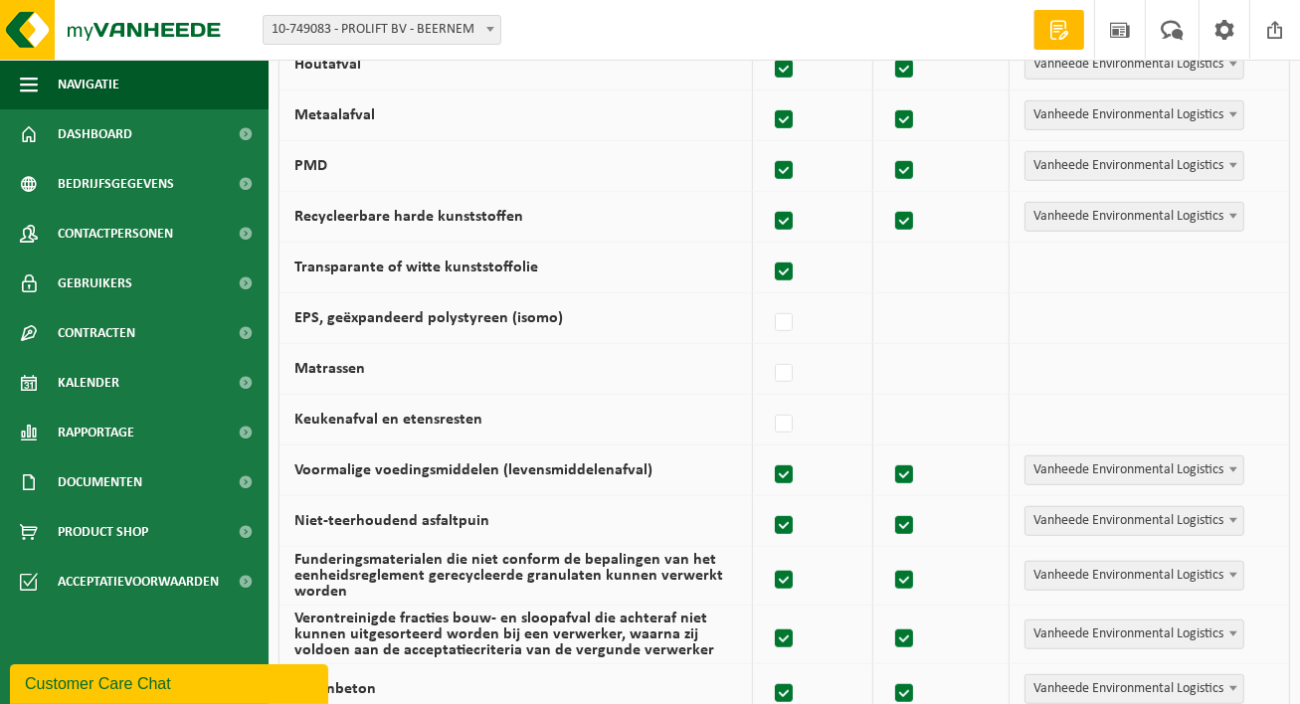
checkbox input "true"
click at [787, 321] on label at bounding box center [785, 323] width 28 height 30
click at [768, 298] on input "EPS, geëxpandeerd polystyreen (isomo)" at bounding box center [767, 297] width 1 height 1
checkbox input "true"
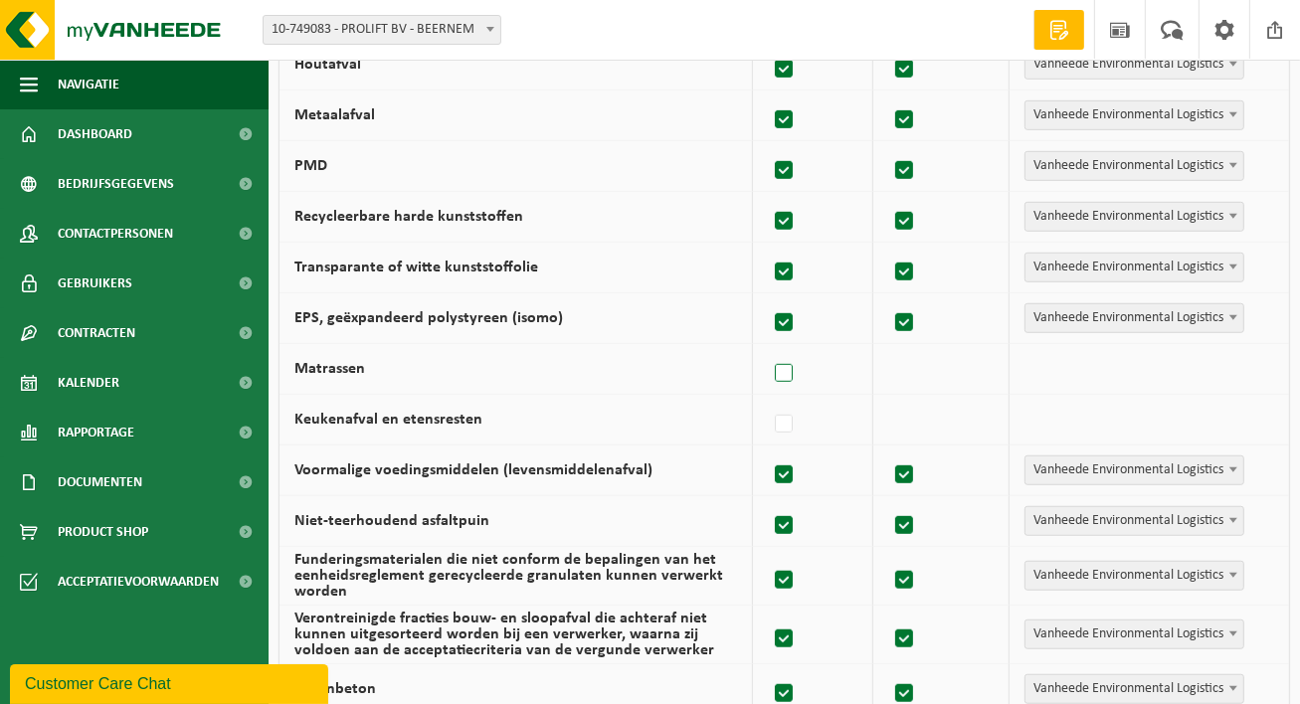
click at [781, 373] on label at bounding box center [785, 374] width 28 height 30
click at [768, 349] on input "Matrassen" at bounding box center [767, 348] width 1 height 1
checkbox input "true"
click at [793, 411] on label at bounding box center [785, 425] width 28 height 30
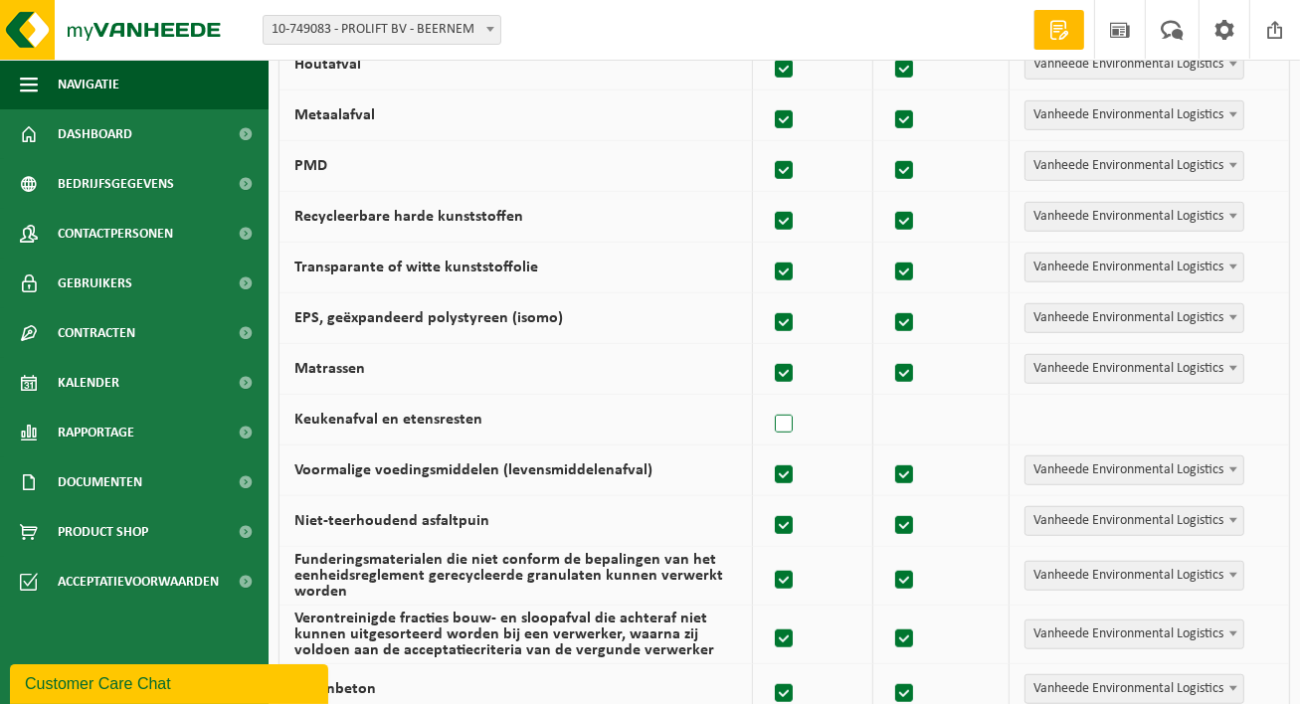
click at [768, 400] on input "Keukenafval en etensresten" at bounding box center [767, 399] width 1 height 1
checkbox input "true"
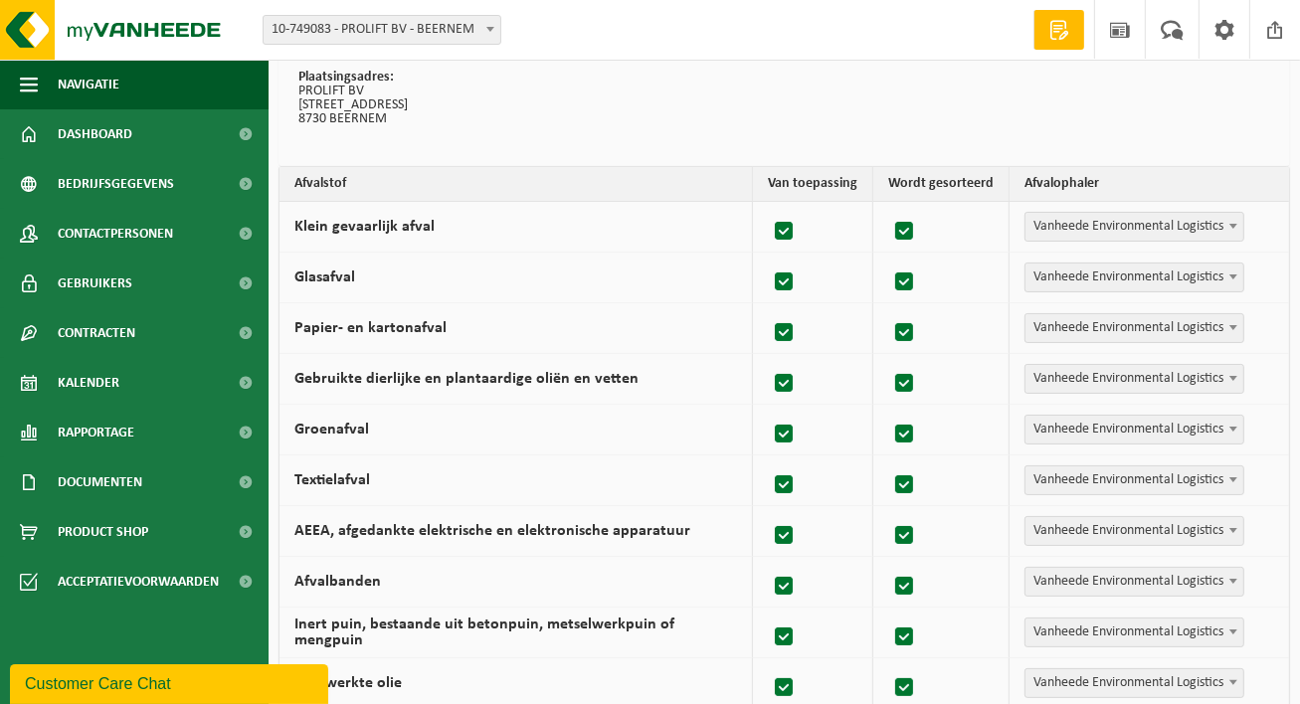
scroll to position [0, 0]
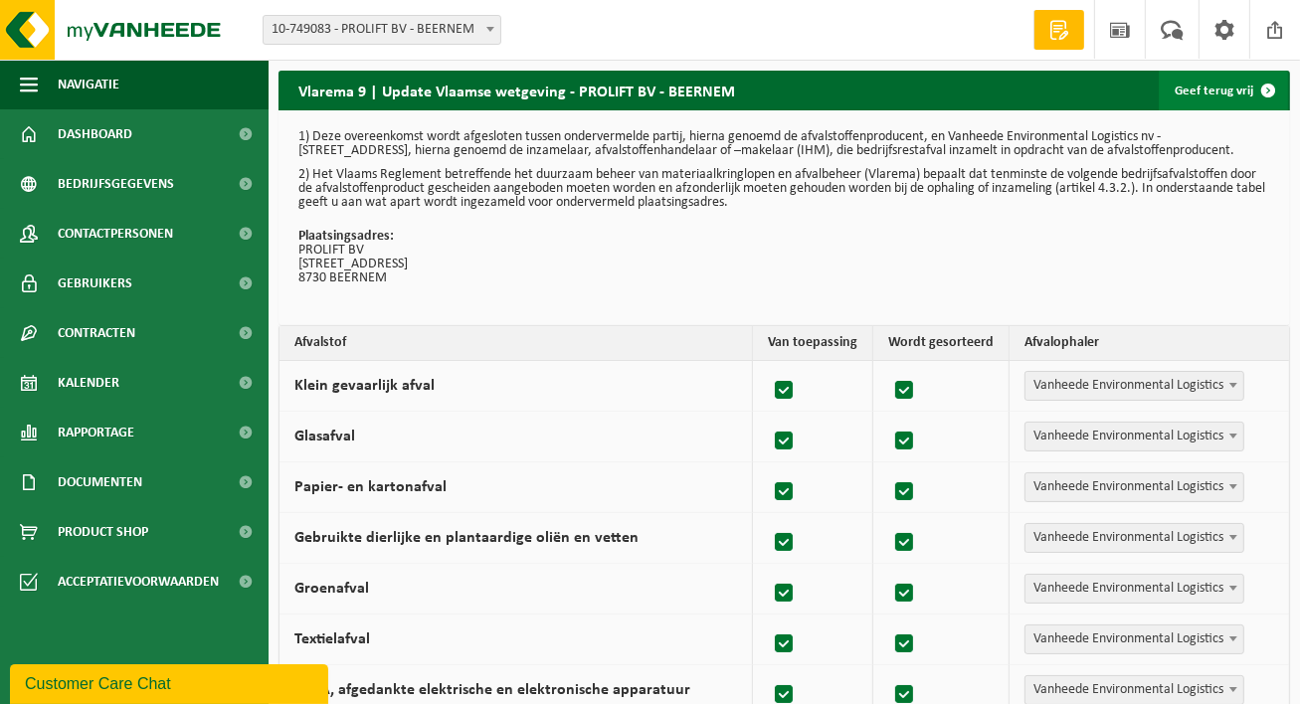
click at [1269, 87] on span at bounding box center [1269, 91] width 40 height 40
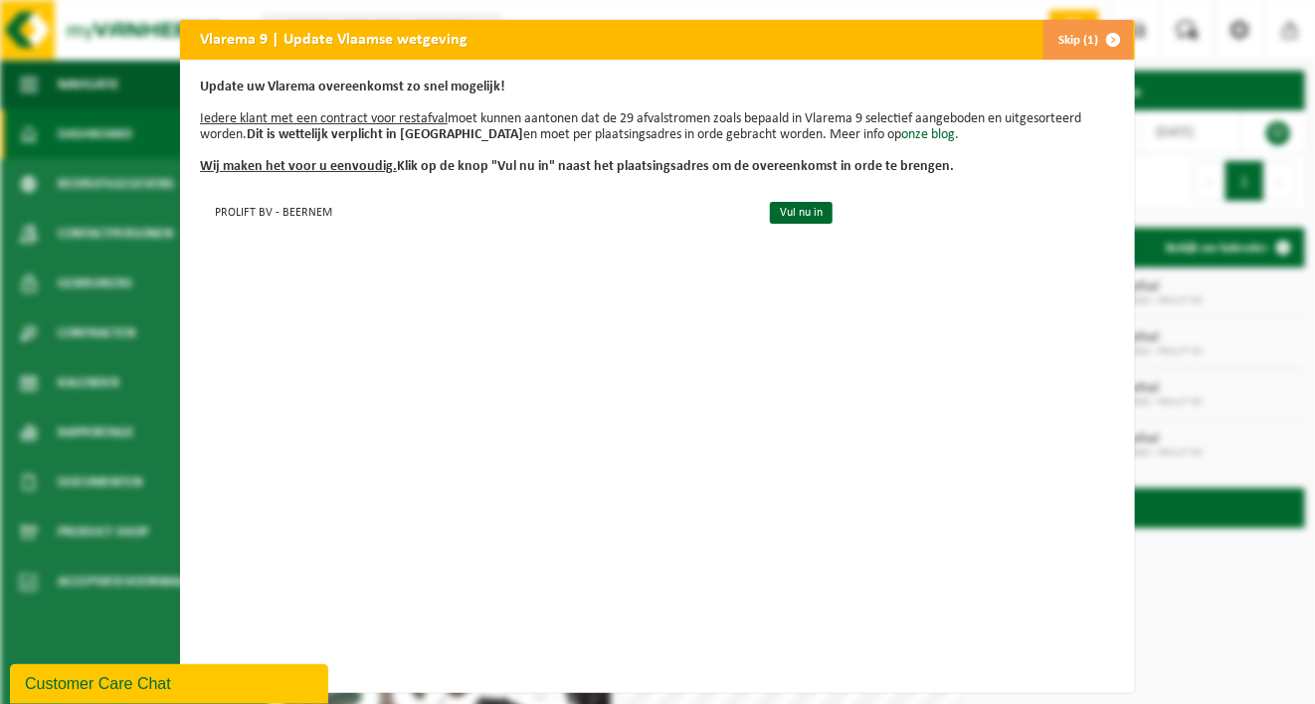
click at [1101, 40] on span "button" at bounding box center [1113, 40] width 40 height 40
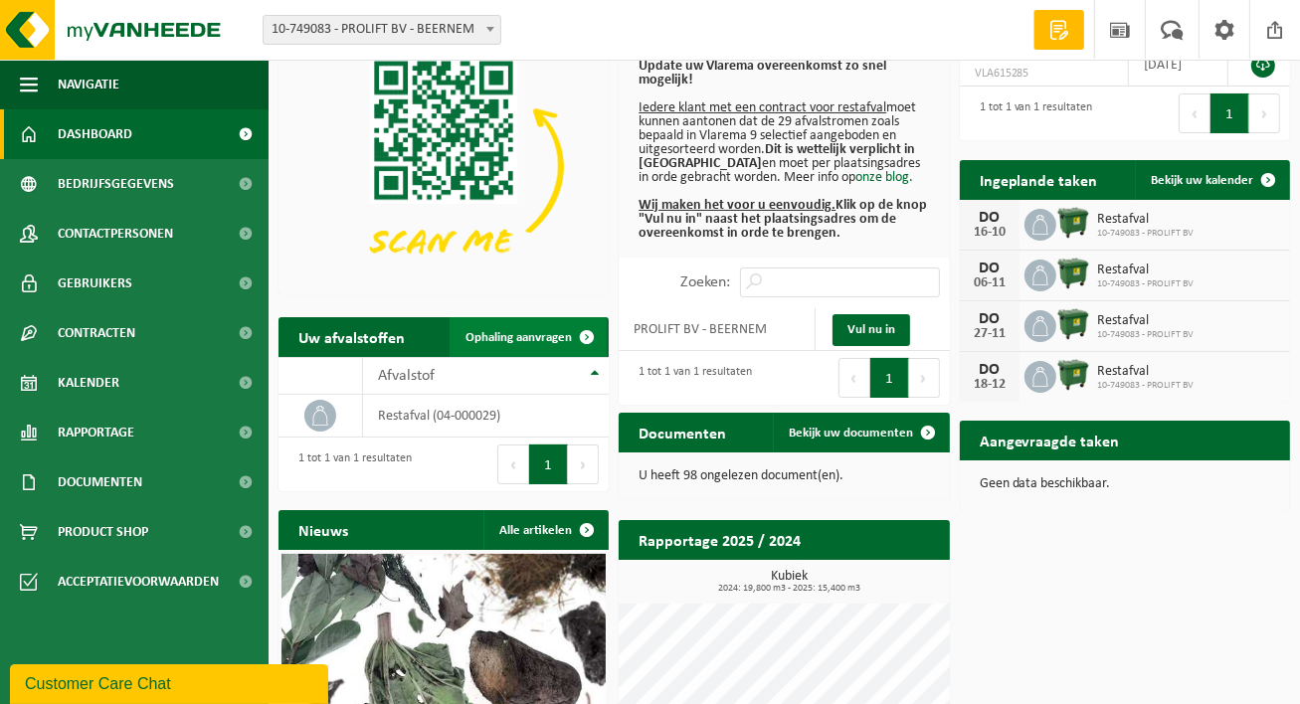
scroll to position [99, 0]
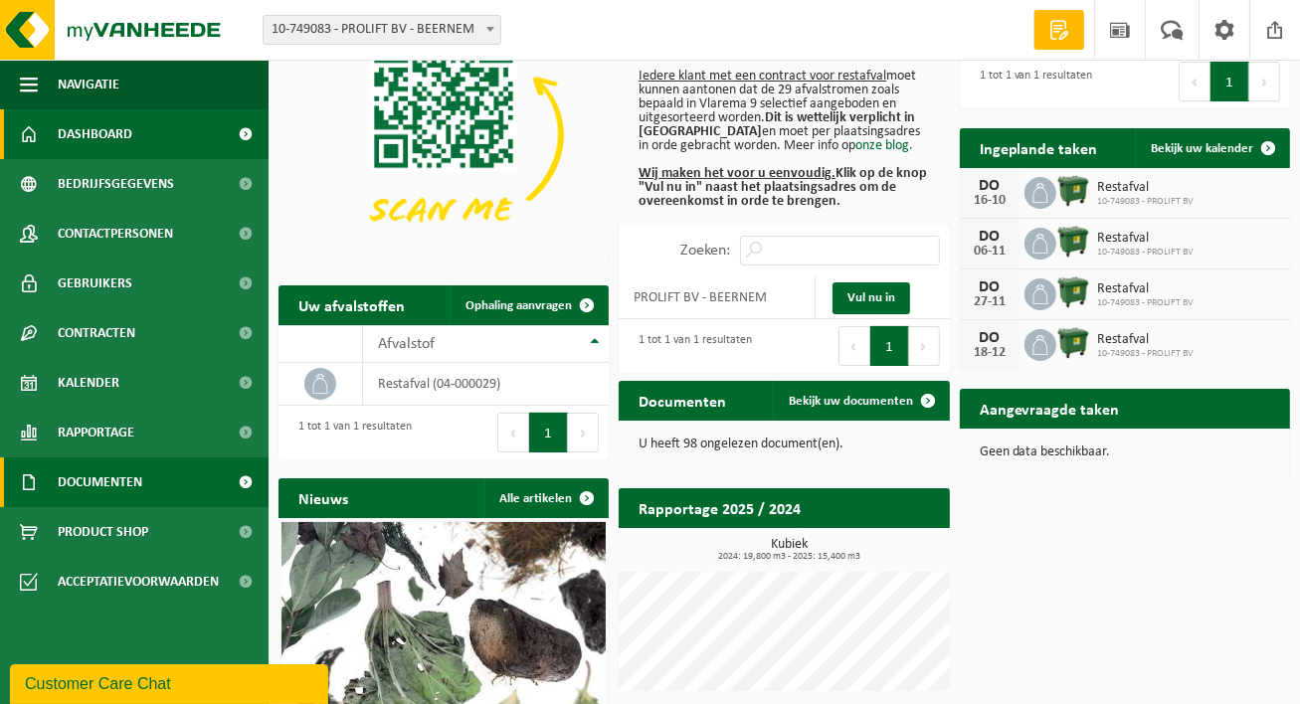
click at [74, 477] on span "Documenten" at bounding box center [100, 483] width 85 height 50
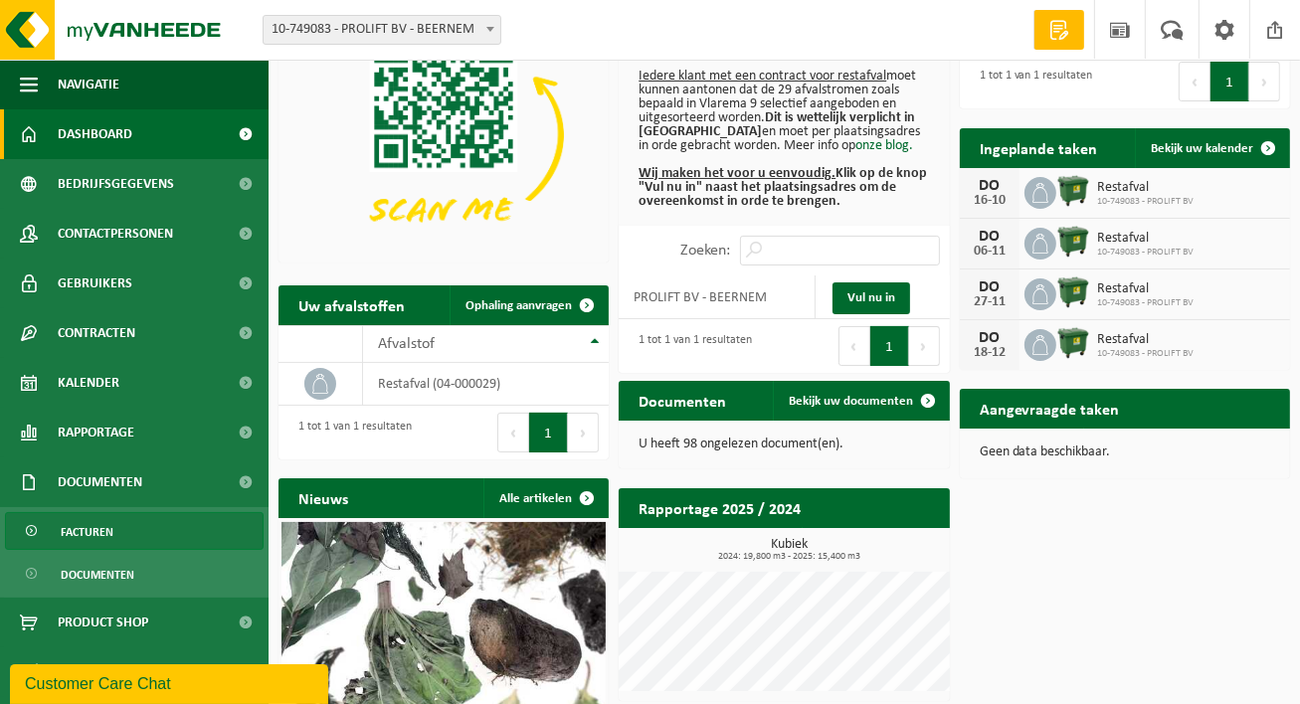
click at [88, 530] on span "Facturen" at bounding box center [87, 532] width 53 height 38
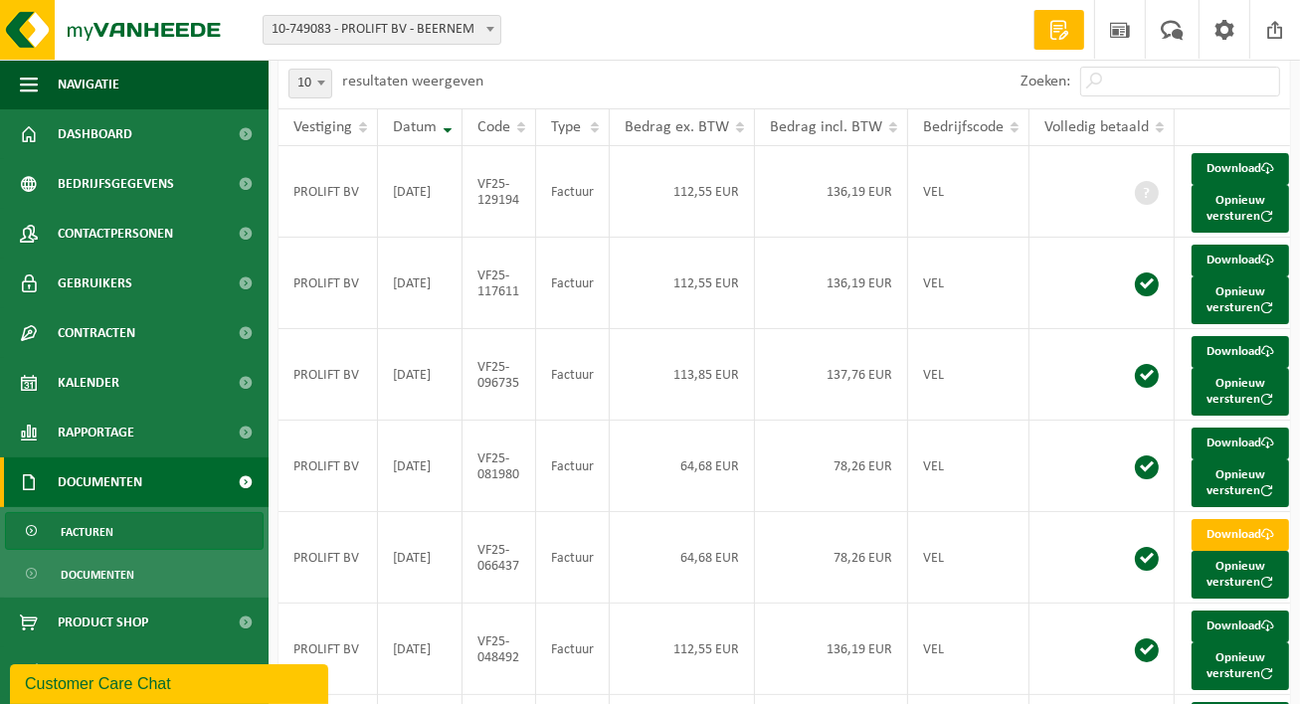
scroll to position [94, 0]
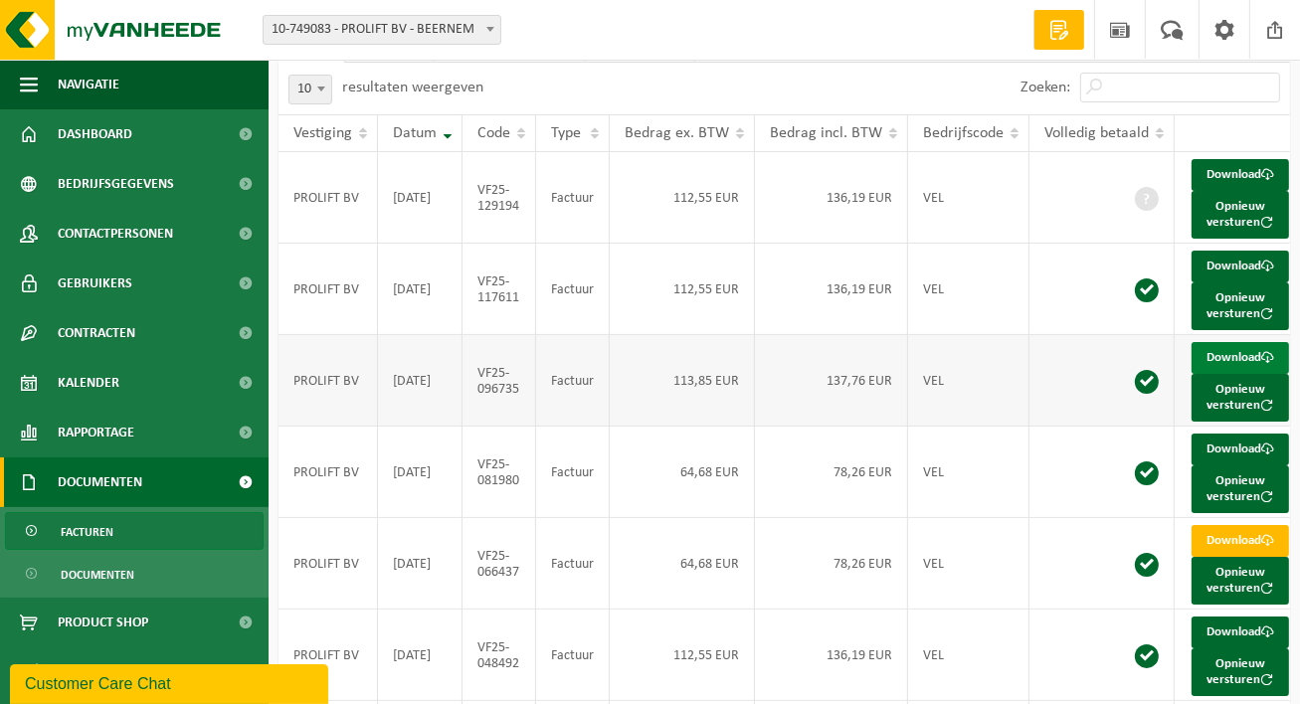
click at [1220, 374] on link "Download" at bounding box center [1241, 358] width 98 height 32
click at [1230, 276] on link "Download" at bounding box center [1241, 267] width 98 height 32
click at [1239, 171] on link "Download" at bounding box center [1241, 175] width 98 height 32
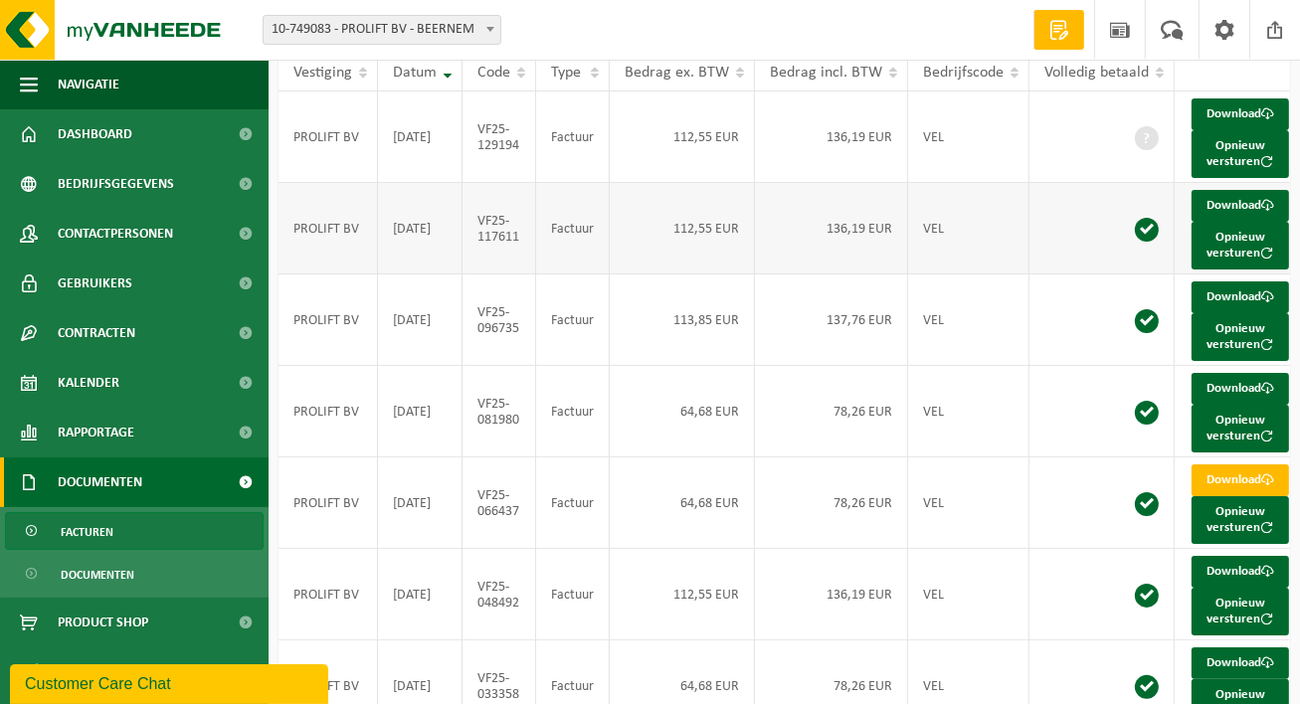
scroll to position [0, 0]
